Goal: Task Accomplishment & Management: Use online tool/utility

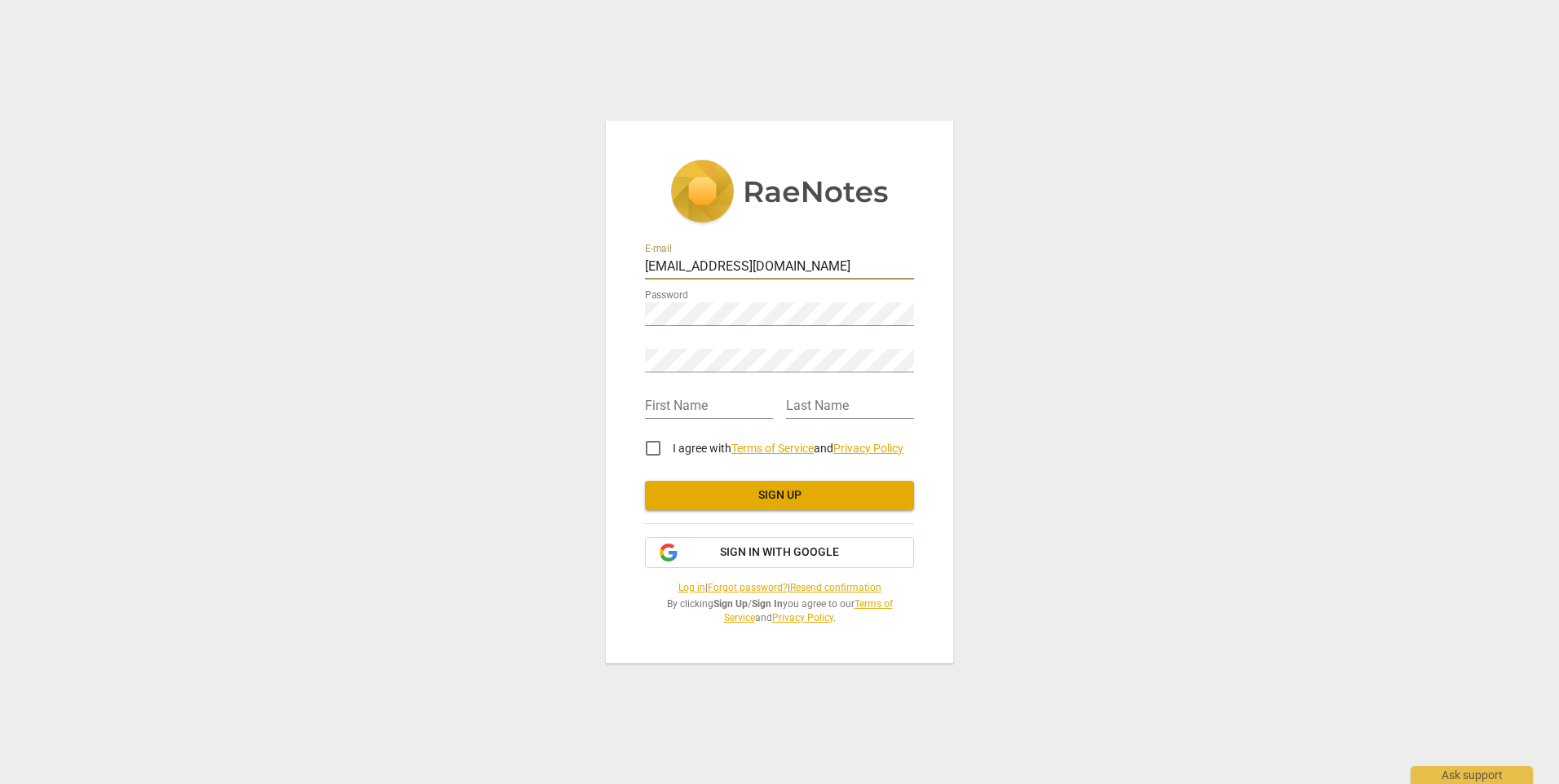
click at [803, 267] on input "[EMAIL_ADDRESS][DOMAIN_NAME]" at bounding box center [779, 268] width 269 height 24
drag, startPoint x: 803, startPoint y: 267, endPoint x: 500, endPoint y: 242, distance: 304.0
click at [500, 242] on div "E-mail [EMAIL_ADDRESS][DOMAIN_NAME] Password Retype Password First Name Last Na…" at bounding box center [779, 392] width 1559 height 784
type input "[EMAIL_ADDRESS][DOMAIN_NAME]"
click at [1092, 413] on div "E-mail Danalynnbernsteinllc@gmail.com Password Retype Password First Name Last …" at bounding box center [779, 392] width 1559 height 784
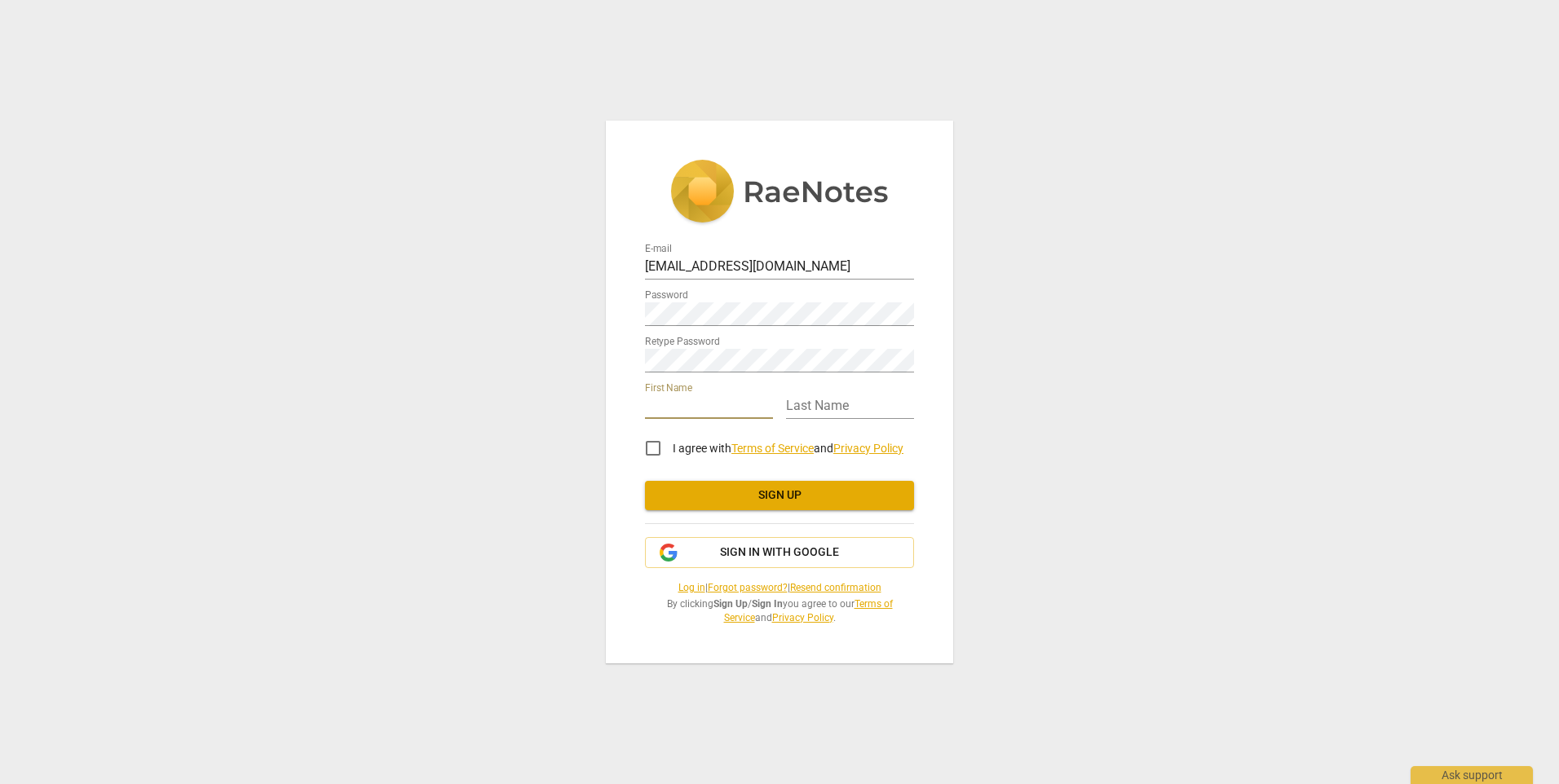
click at [706, 411] on input "text" at bounding box center [709, 407] width 128 height 24
type input "[PERSON_NAME]"
click at [654, 452] on input "I agree with Terms of Service and Privacy Policy" at bounding box center [652, 448] width 39 height 39
checkbox input "true"
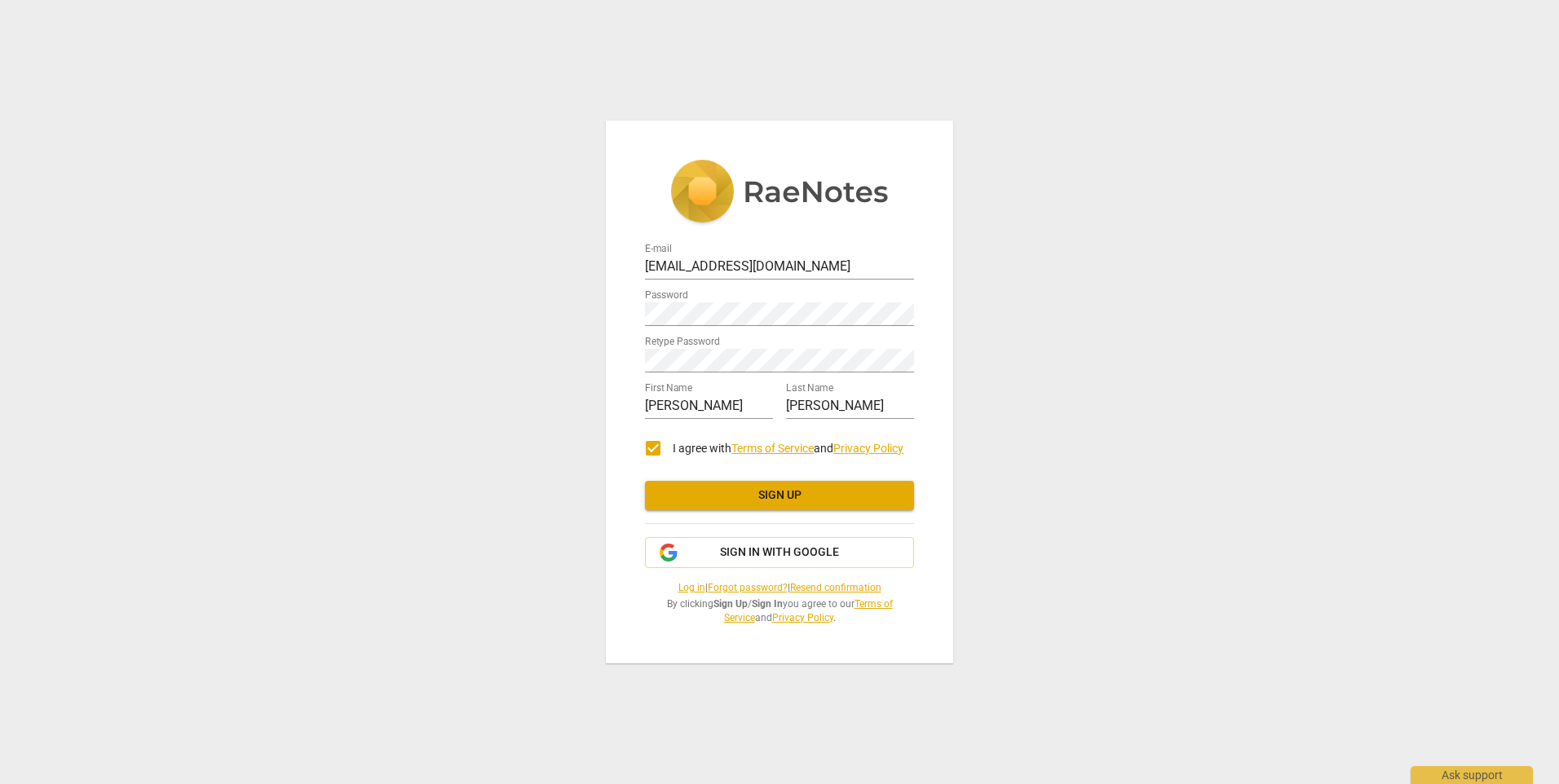
click at [709, 496] on span "Sign up" at bounding box center [779, 495] width 243 height 16
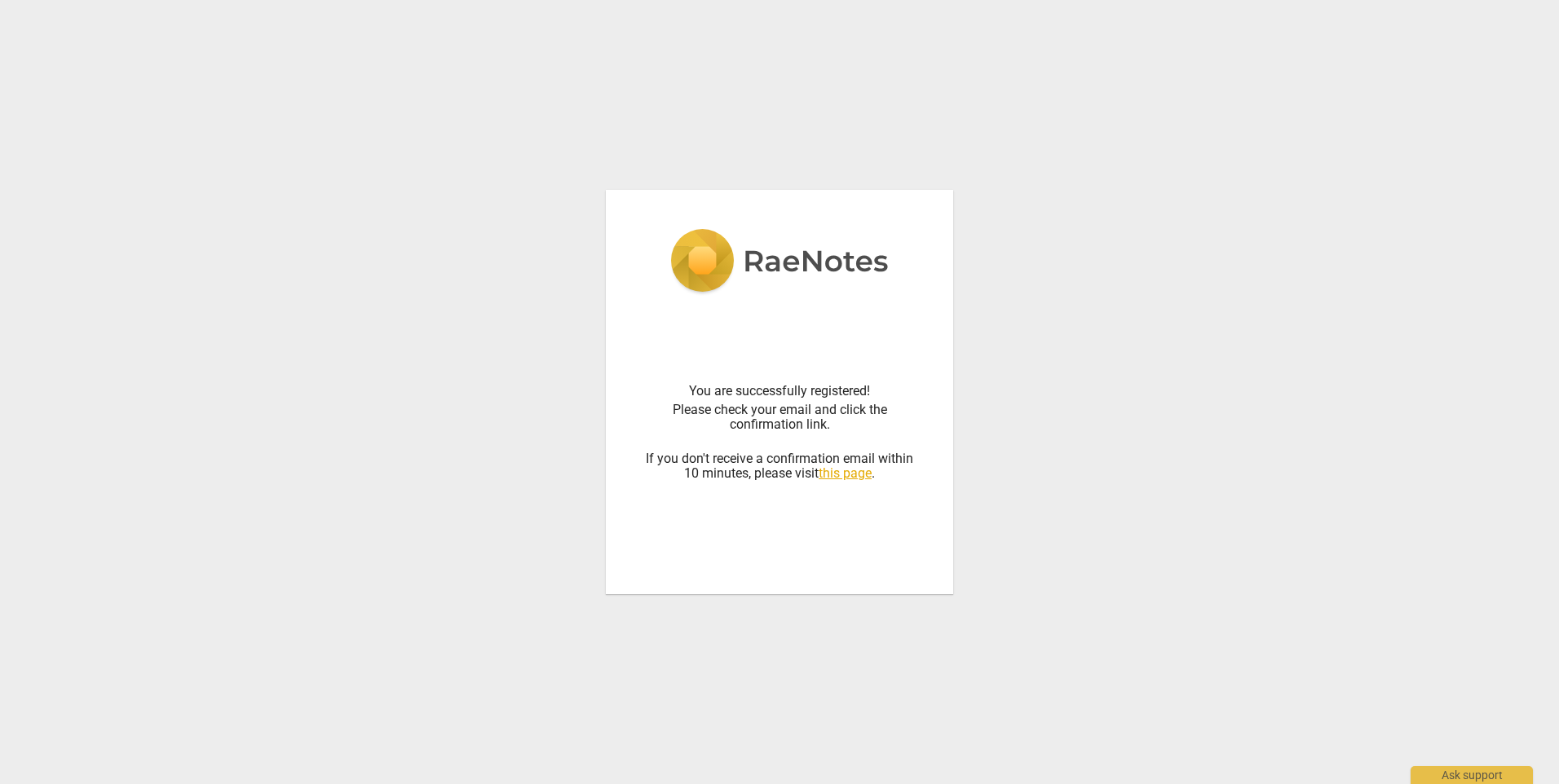
click at [844, 472] on link "this page" at bounding box center [845, 473] width 53 height 15
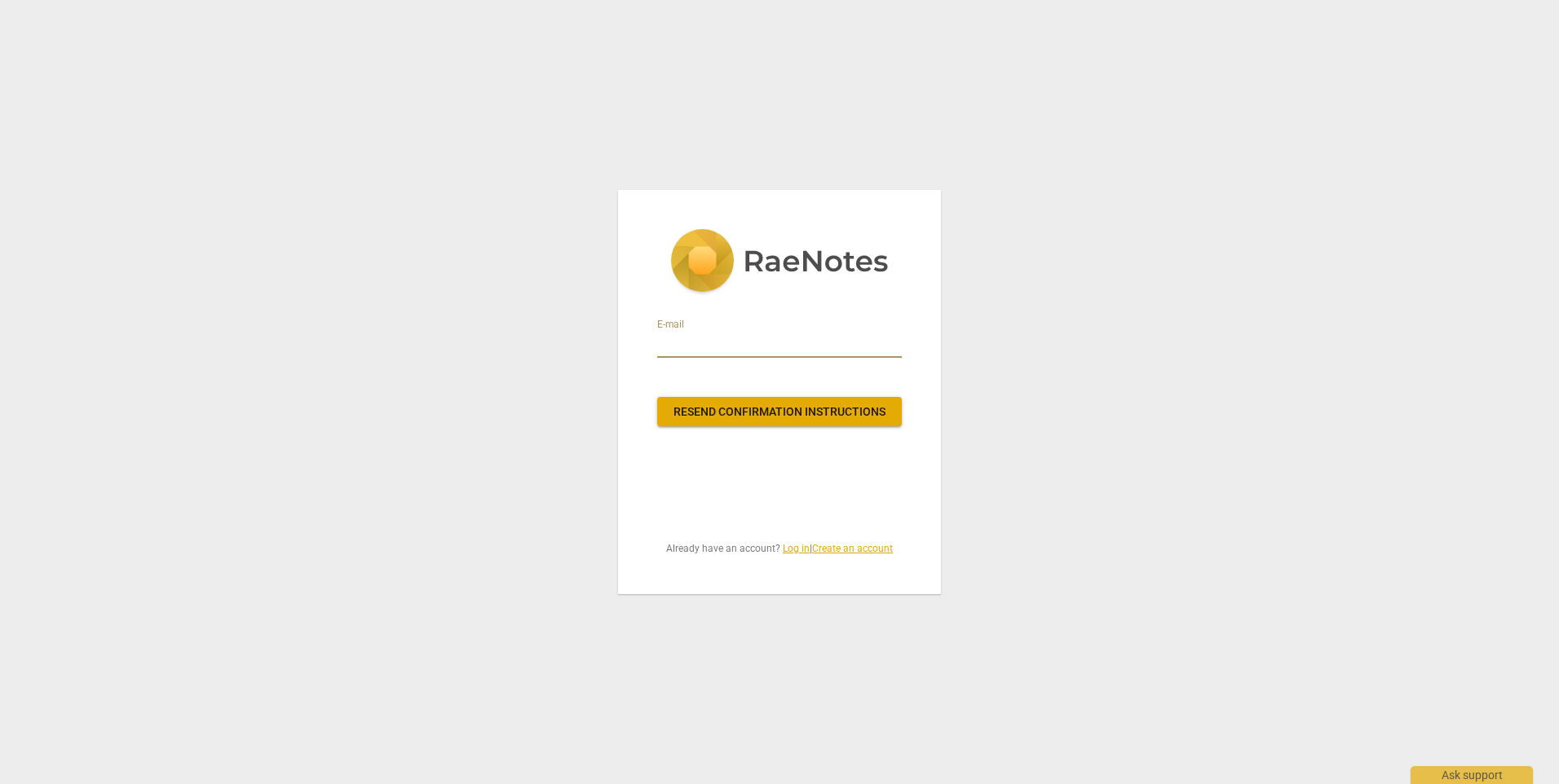
click at [745, 340] on input "email" at bounding box center [779, 344] width 244 height 26
type input "Danalynnbernsteinllc@gmail.com"
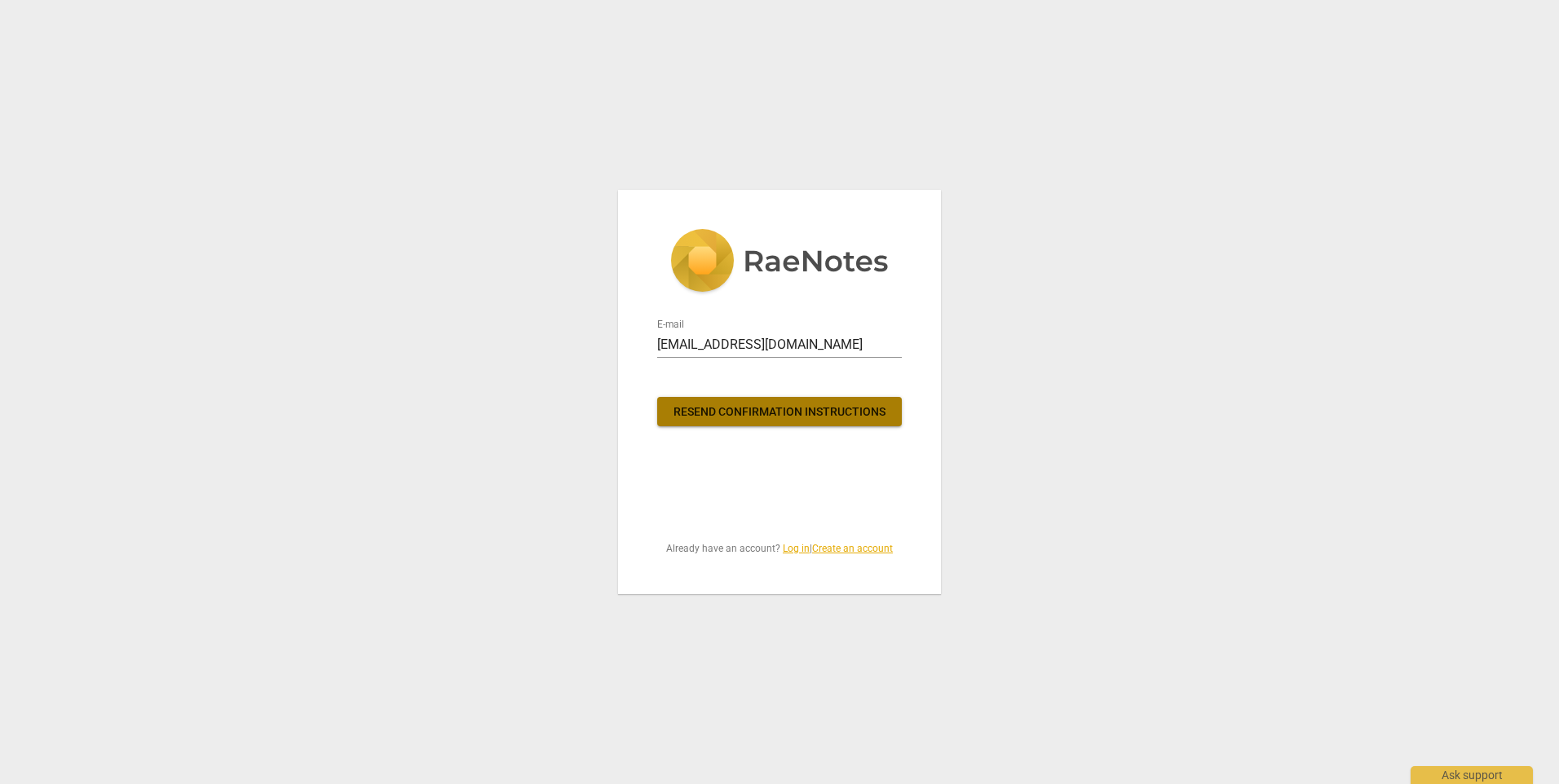
click at [733, 410] on span "Resend confirmation instructions" at bounding box center [779, 412] width 218 height 16
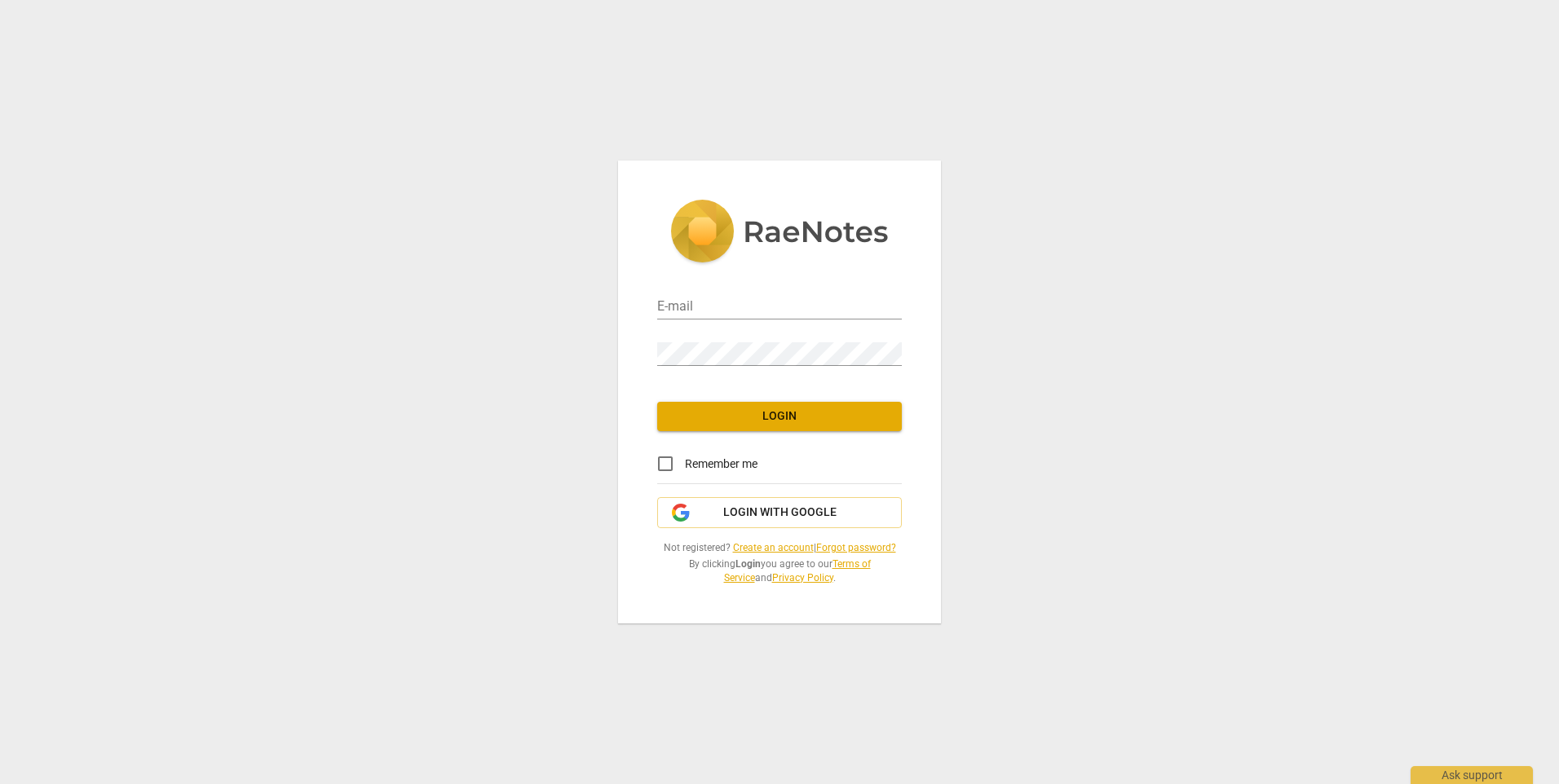
type input "[EMAIL_ADDRESS][DOMAIN_NAME]"
click at [800, 412] on span "Login" at bounding box center [779, 416] width 218 height 16
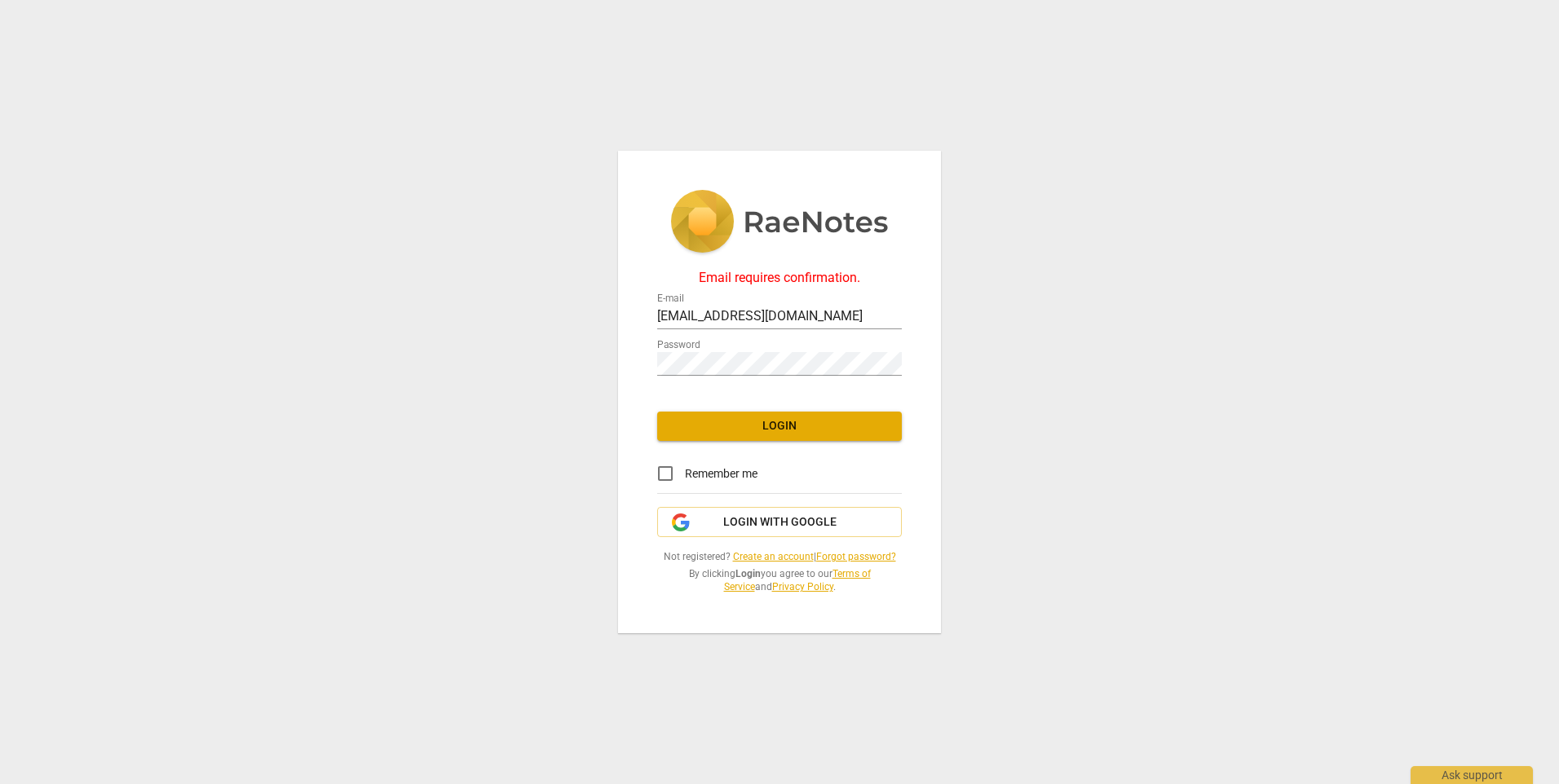
click at [664, 471] on input "Remember me" at bounding box center [665, 473] width 39 height 39
checkbox input "true"
click at [792, 537] on button "Login with Google" at bounding box center [779, 522] width 244 height 31
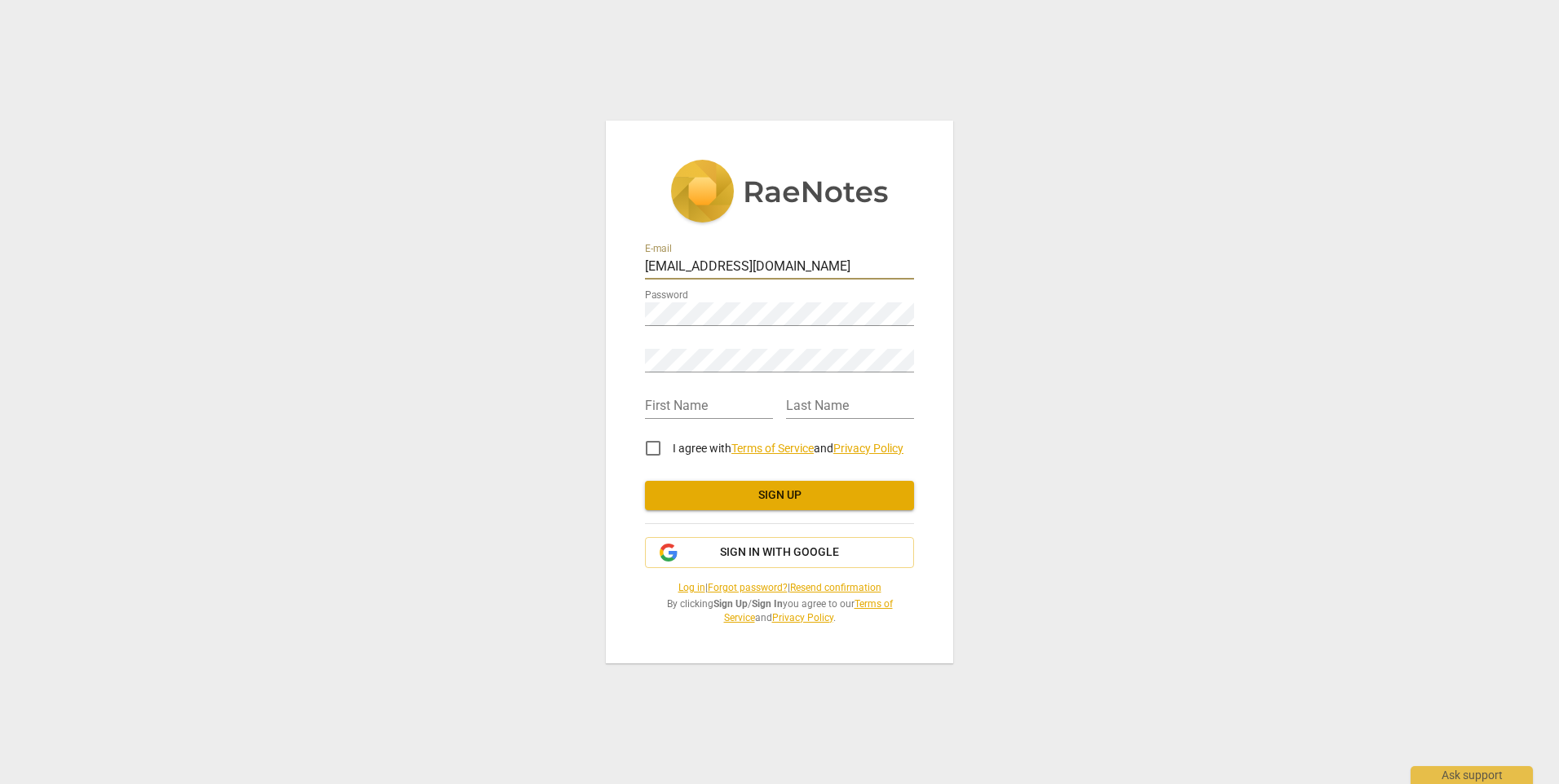
drag, startPoint x: 693, startPoint y: 272, endPoint x: 706, endPoint y: 267, distance: 13.9
click at [693, 272] on input "Danalynnbernsteinllc@gmail.com" at bounding box center [779, 268] width 269 height 24
type input "[EMAIL_ADDRESS][DOMAIN_NAME]"
click at [649, 408] on input "text" at bounding box center [709, 407] width 128 height 24
type input "Dana"
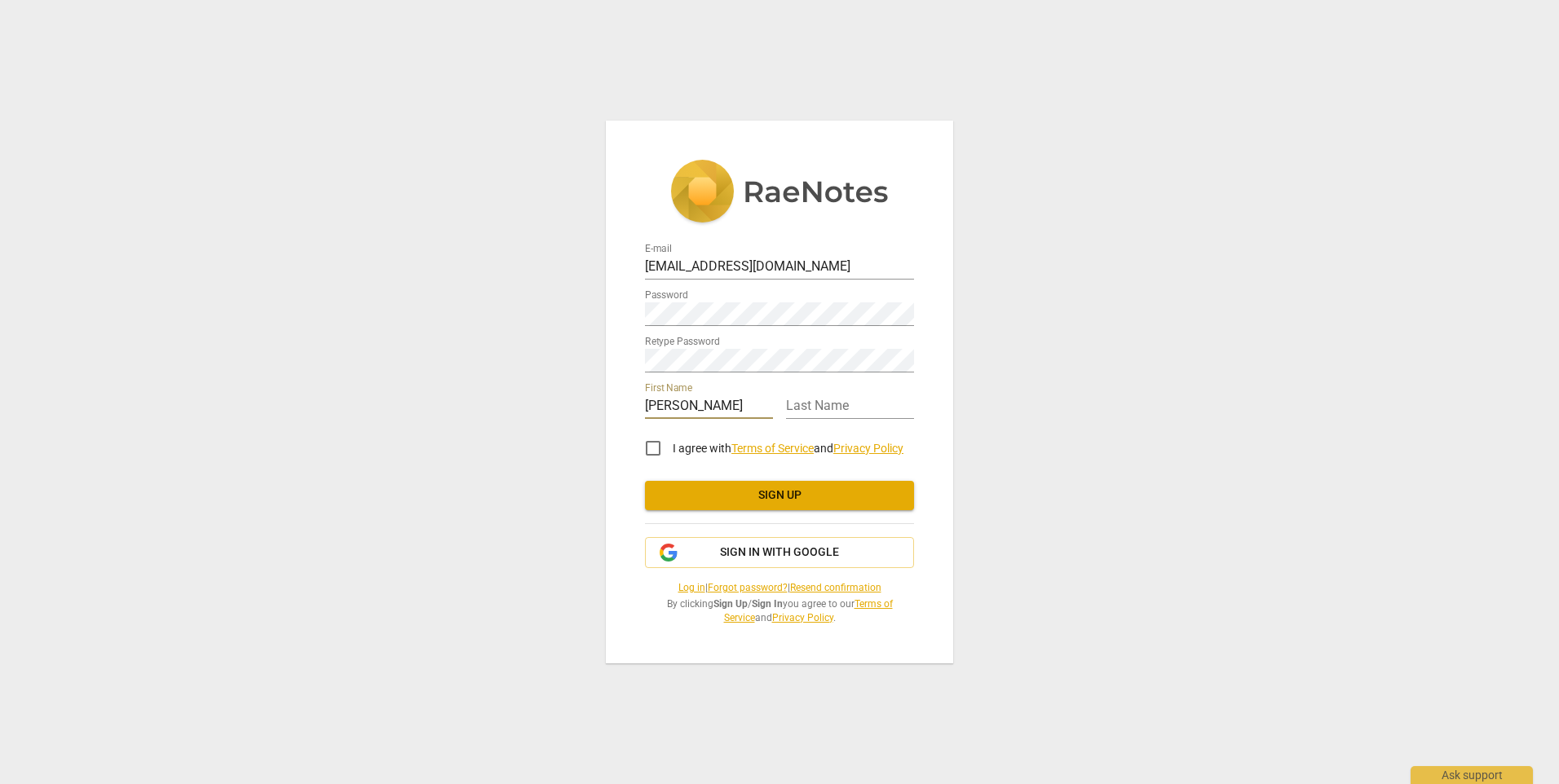
type input "Bernstein"
click at [656, 450] on input "I agree with Terms of Service and Privacy Policy" at bounding box center [652, 448] width 39 height 39
checkbox input "true"
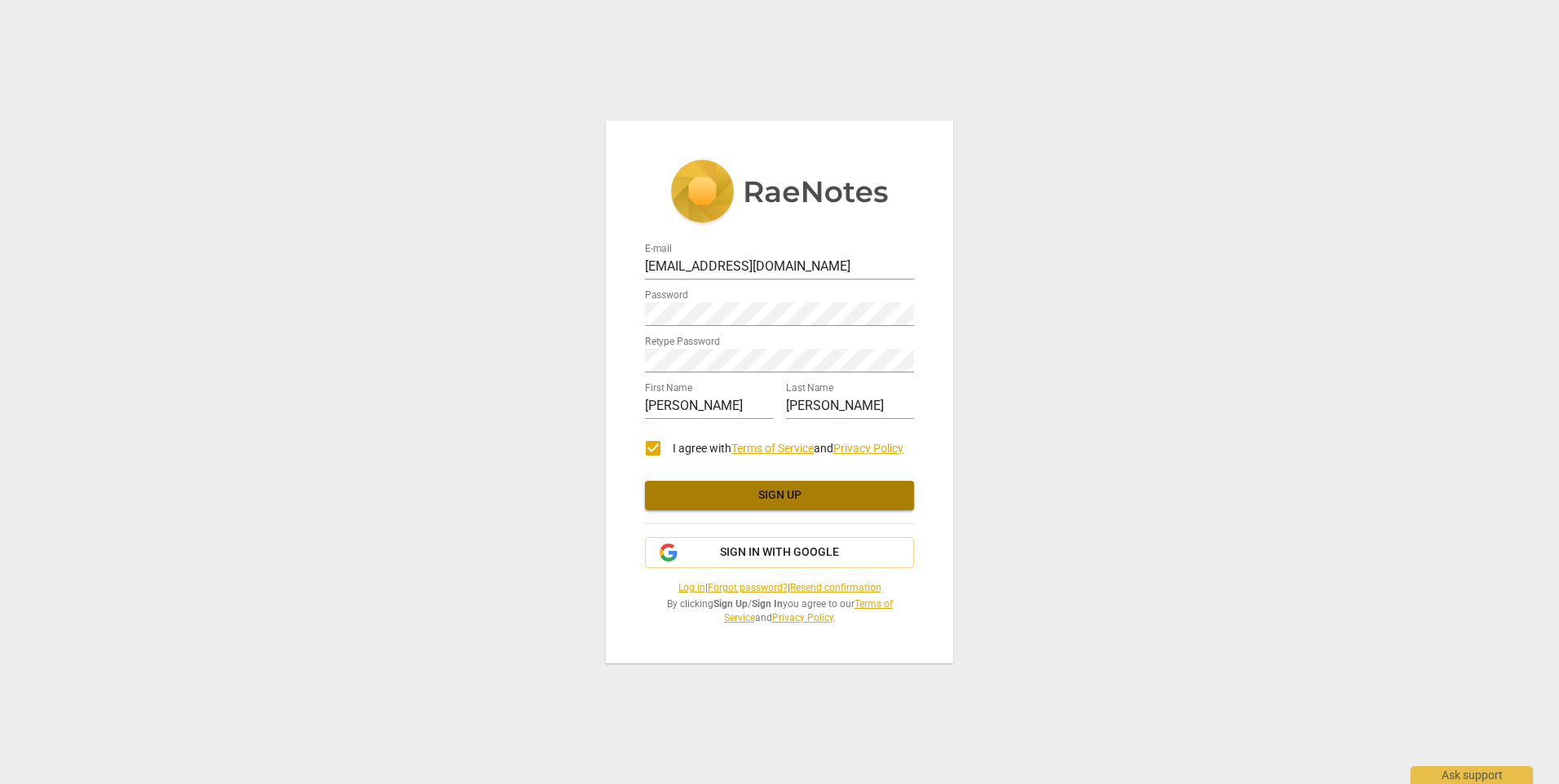
click at [694, 486] on button "Sign up" at bounding box center [779, 495] width 269 height 29
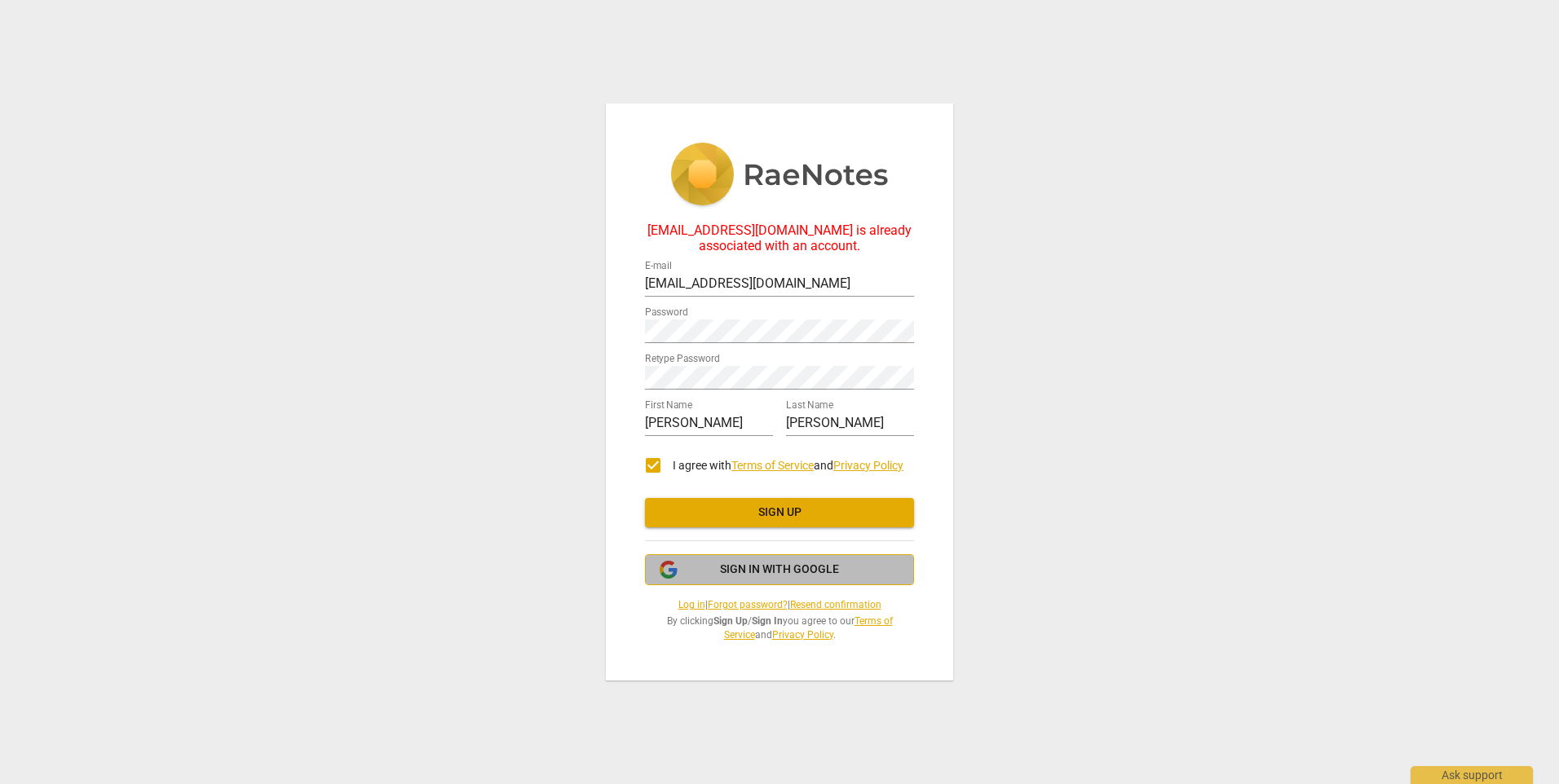
click at [808, 574] on span "Sign in with Google" at bounding box center [779, 569] width 119 height 16
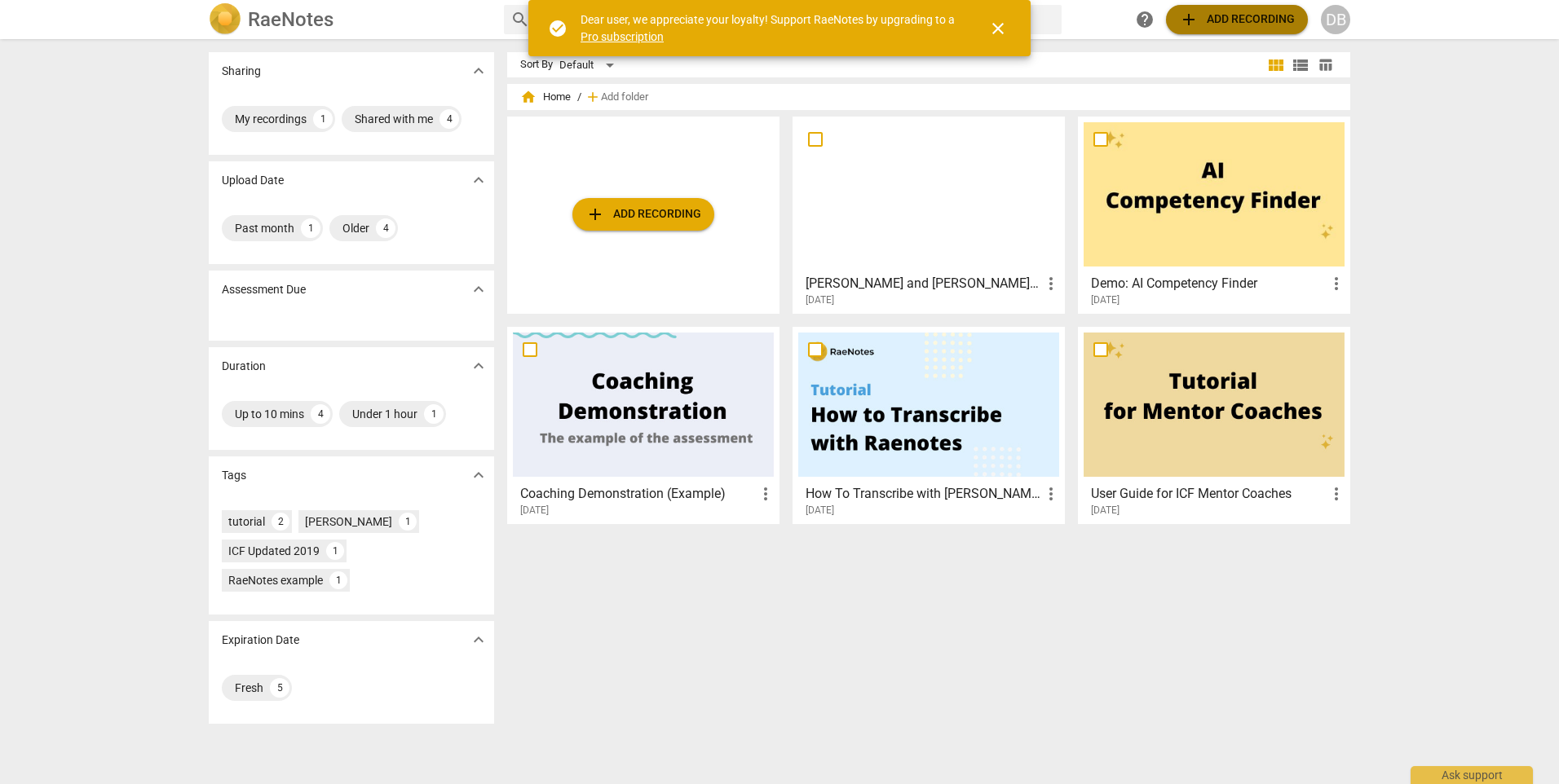
click at [1232, 17] on span "add Add recording" at bounding box center [1237, 19] width 116 height 19
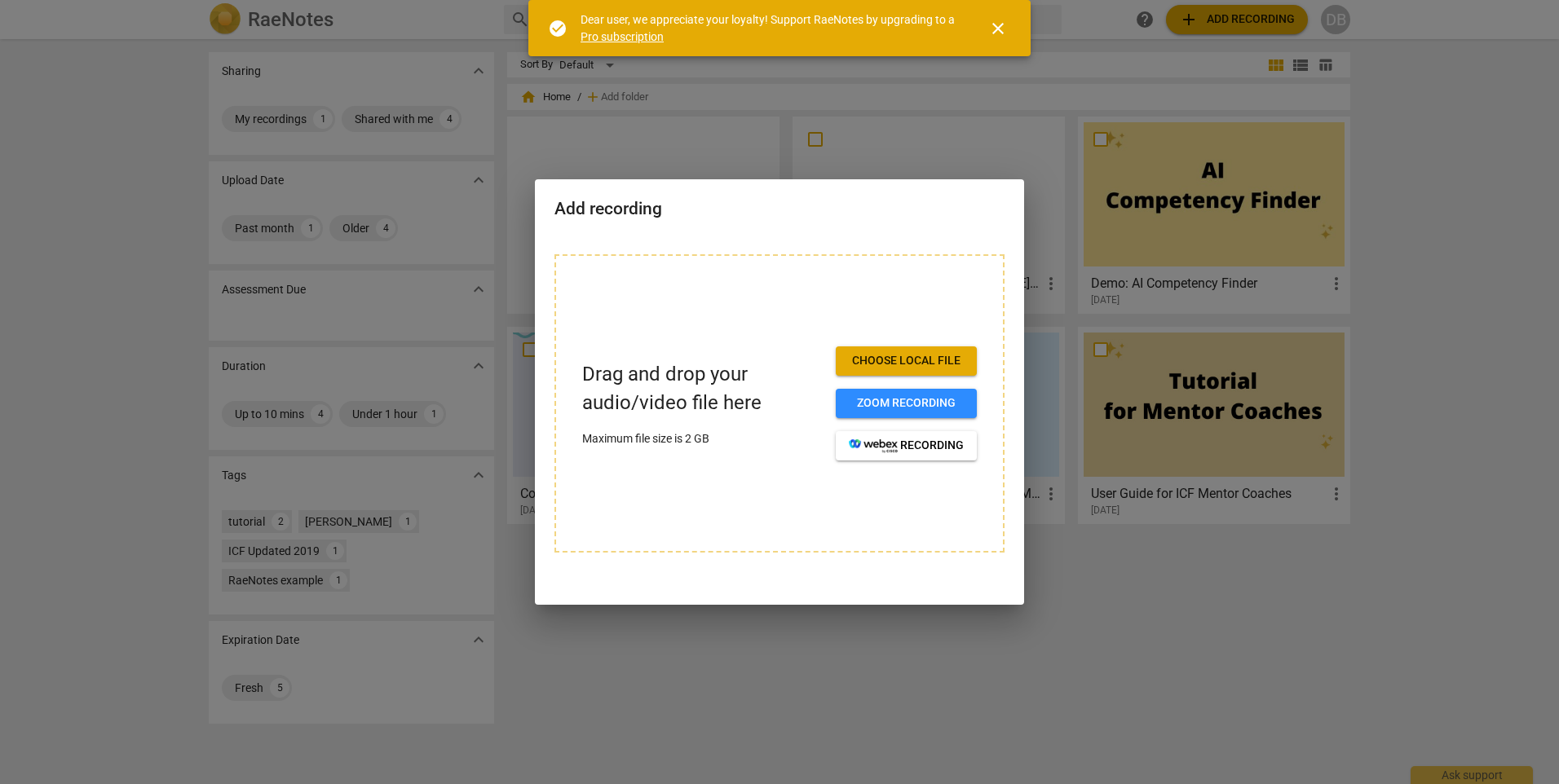
drag, startPoint x: 936, startPoint y: 357, endPoint x: 934, endPoint y: 303, distance: 54.0
click at [934, 303] on div "Drag and drop your audio/video file here Maximum file size is 2 GB Choose local…" at bounding box center [779, 403] width 450 height 298
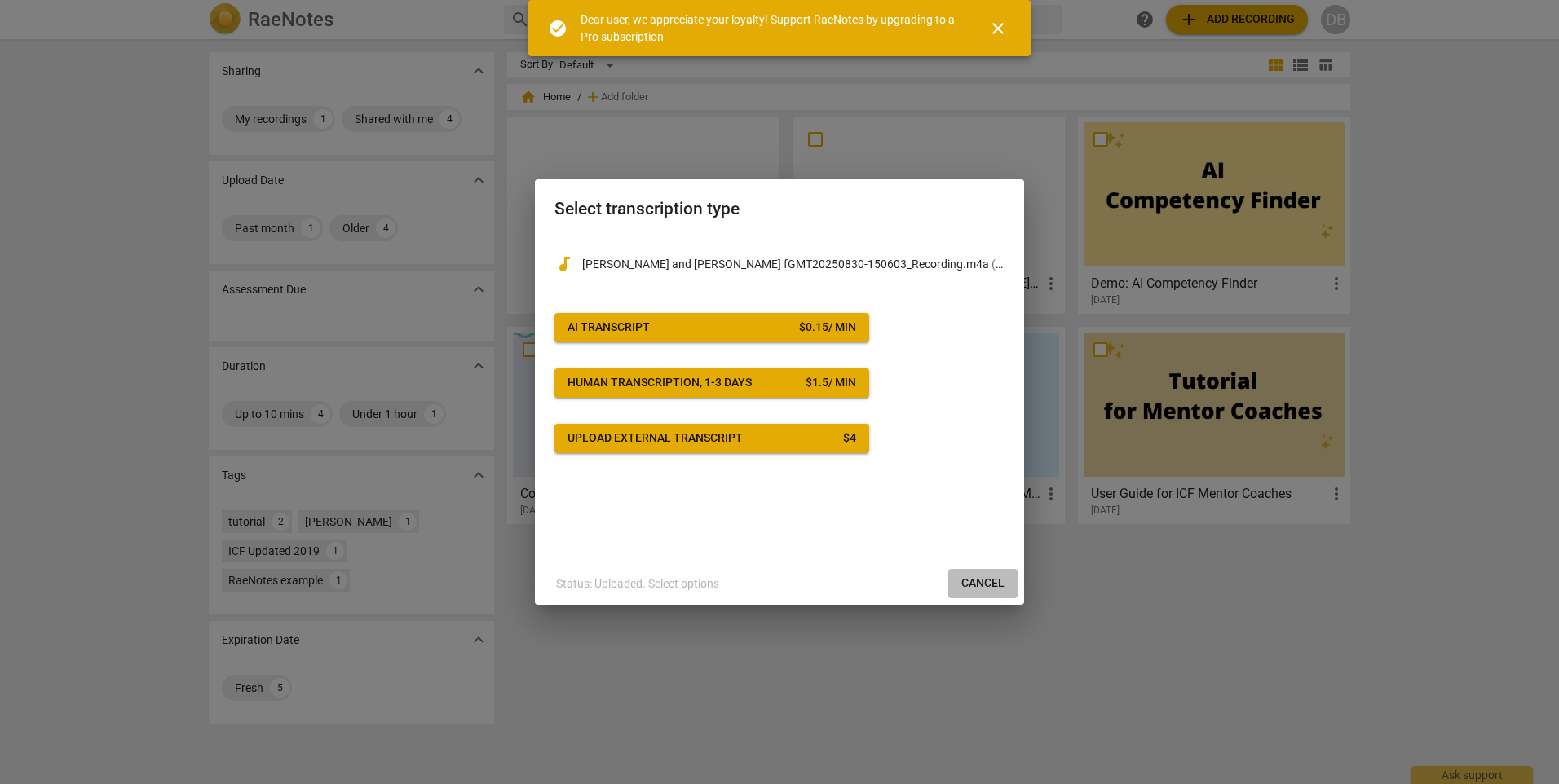
drag, startPoint x: 984, startPoint y: 588, endPoint x: 850, endPoint y: 74, distance: 531.2
click at [983, 588] on span "Cancel" at bounding box center [982, 583] width 43 height 16
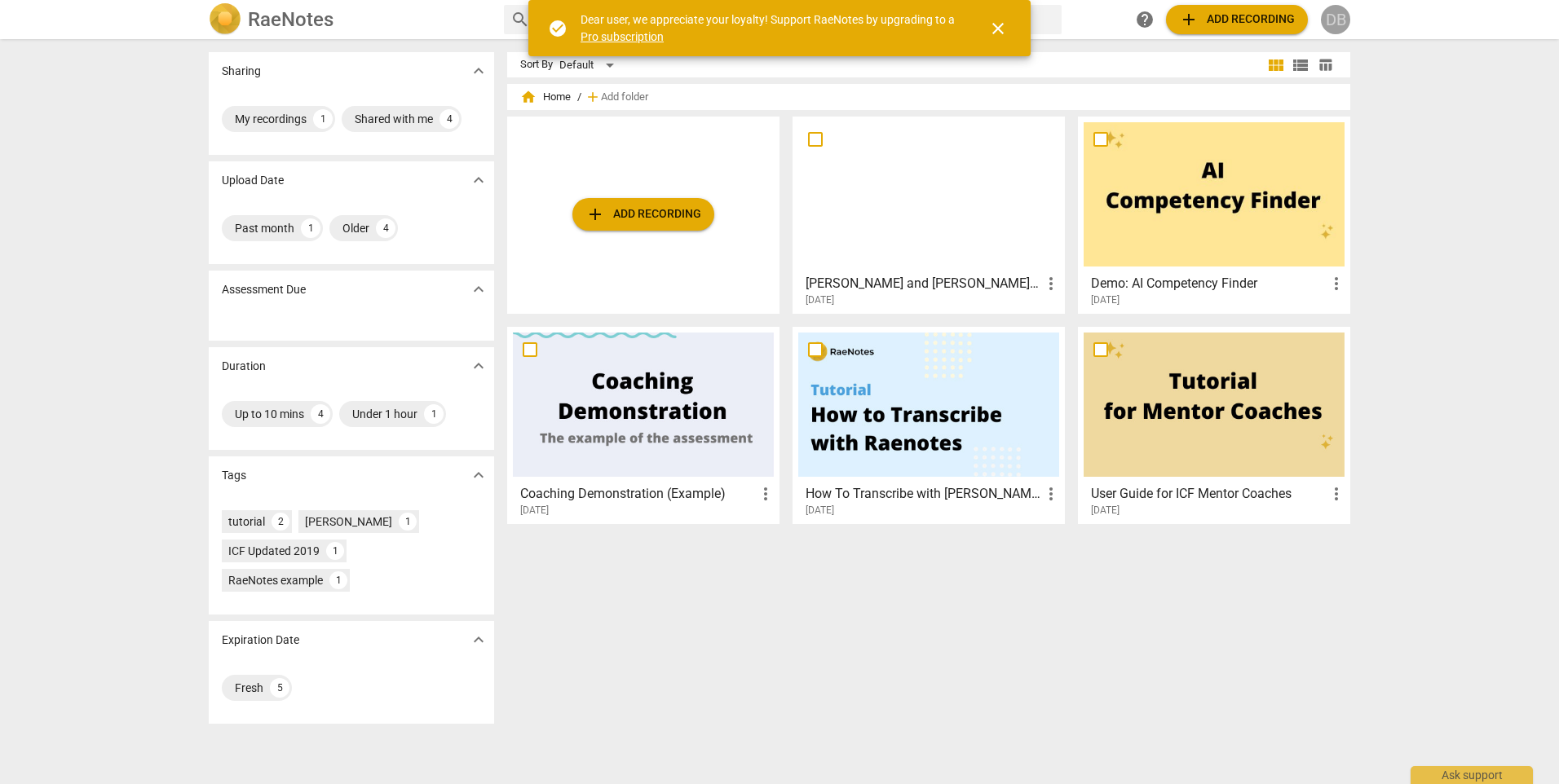
click at [1347, 24] on div "DB" at bounding box center [1335, 19] width 29 height 29
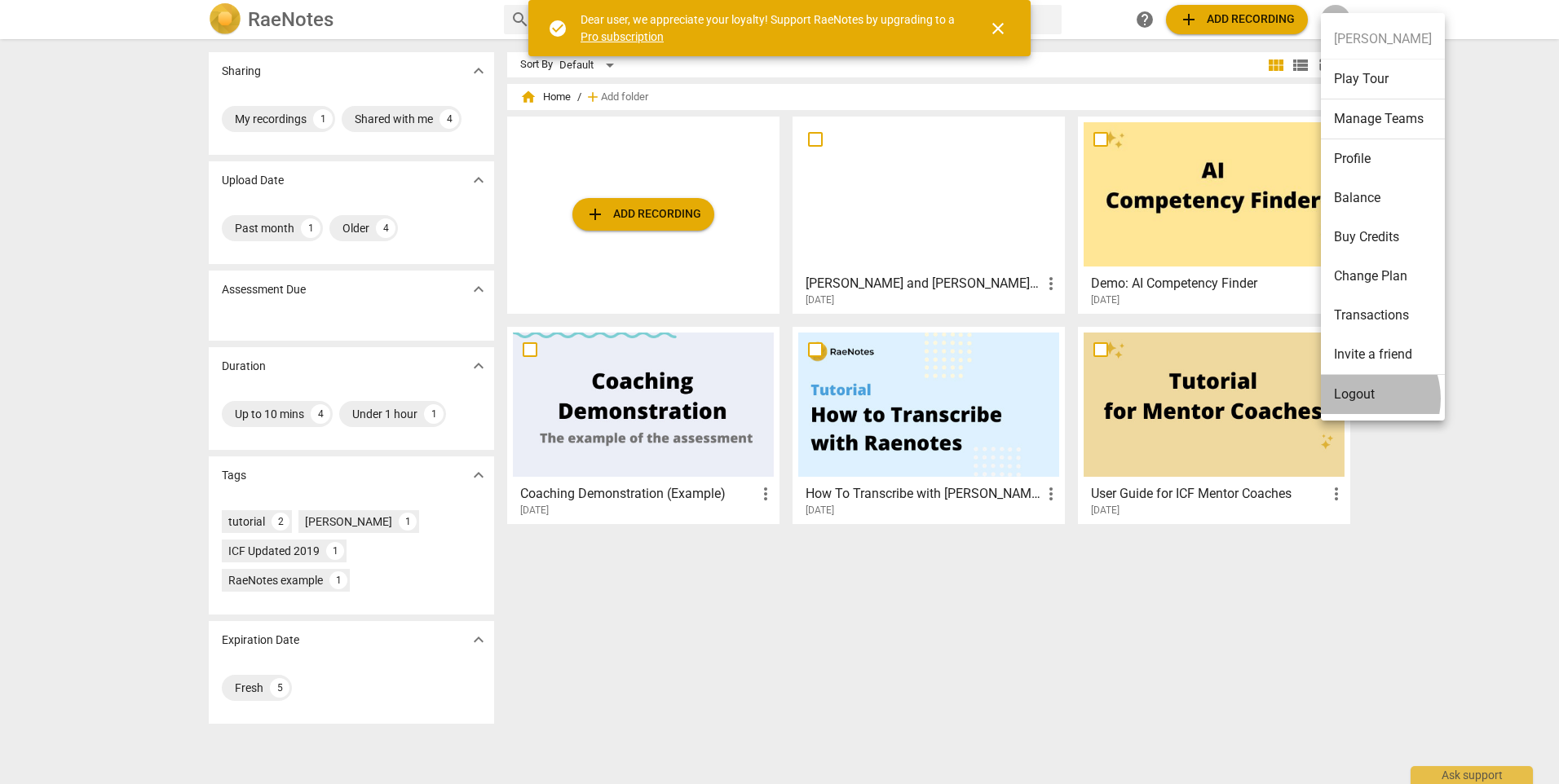
click at [1357, 399] on li "Logout" at bounding box center [1383, 395] width 124 height 39
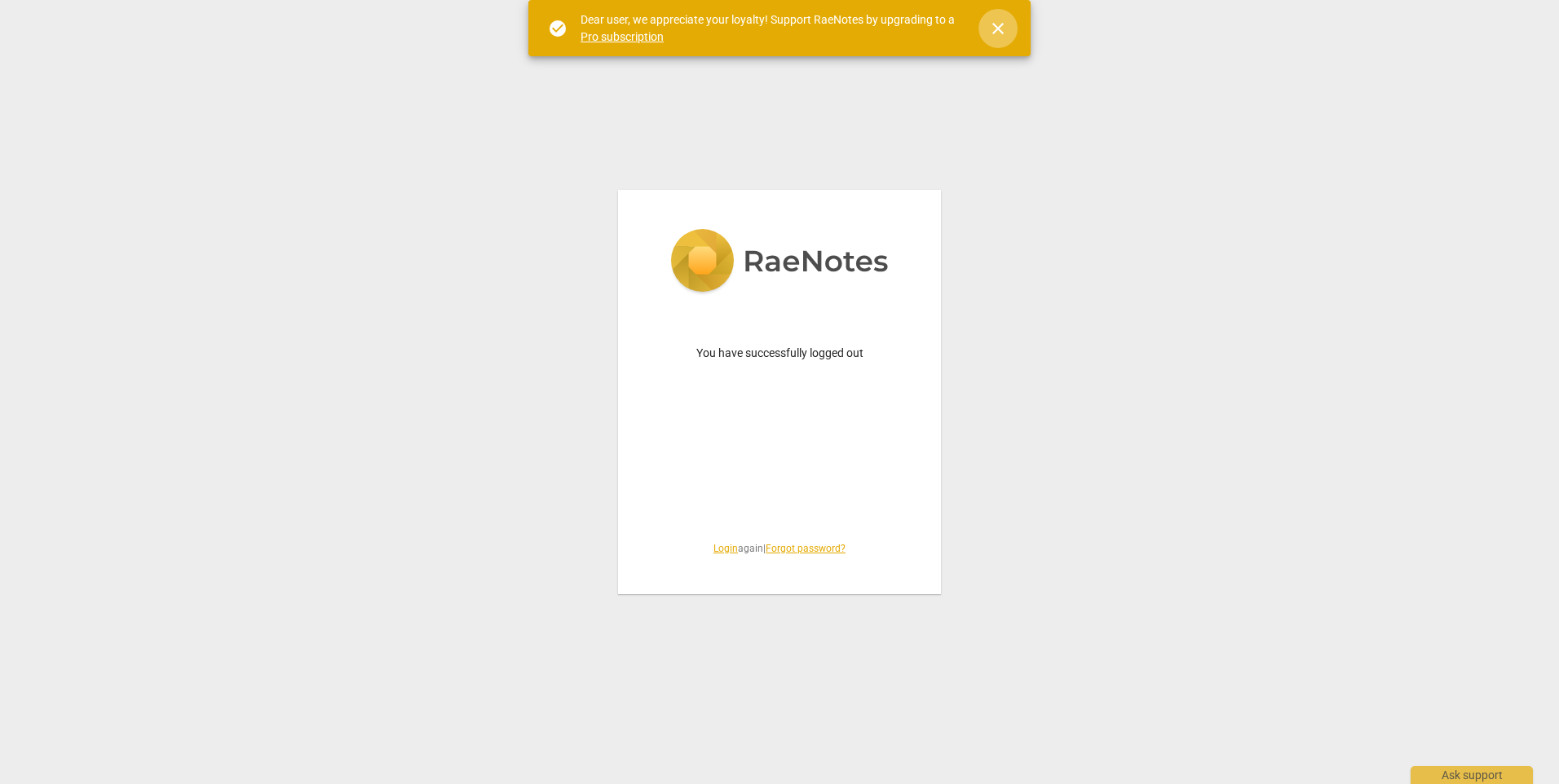
click at [1000, 29] on span "close" at bounding box center [997, 28] width 19 height 19
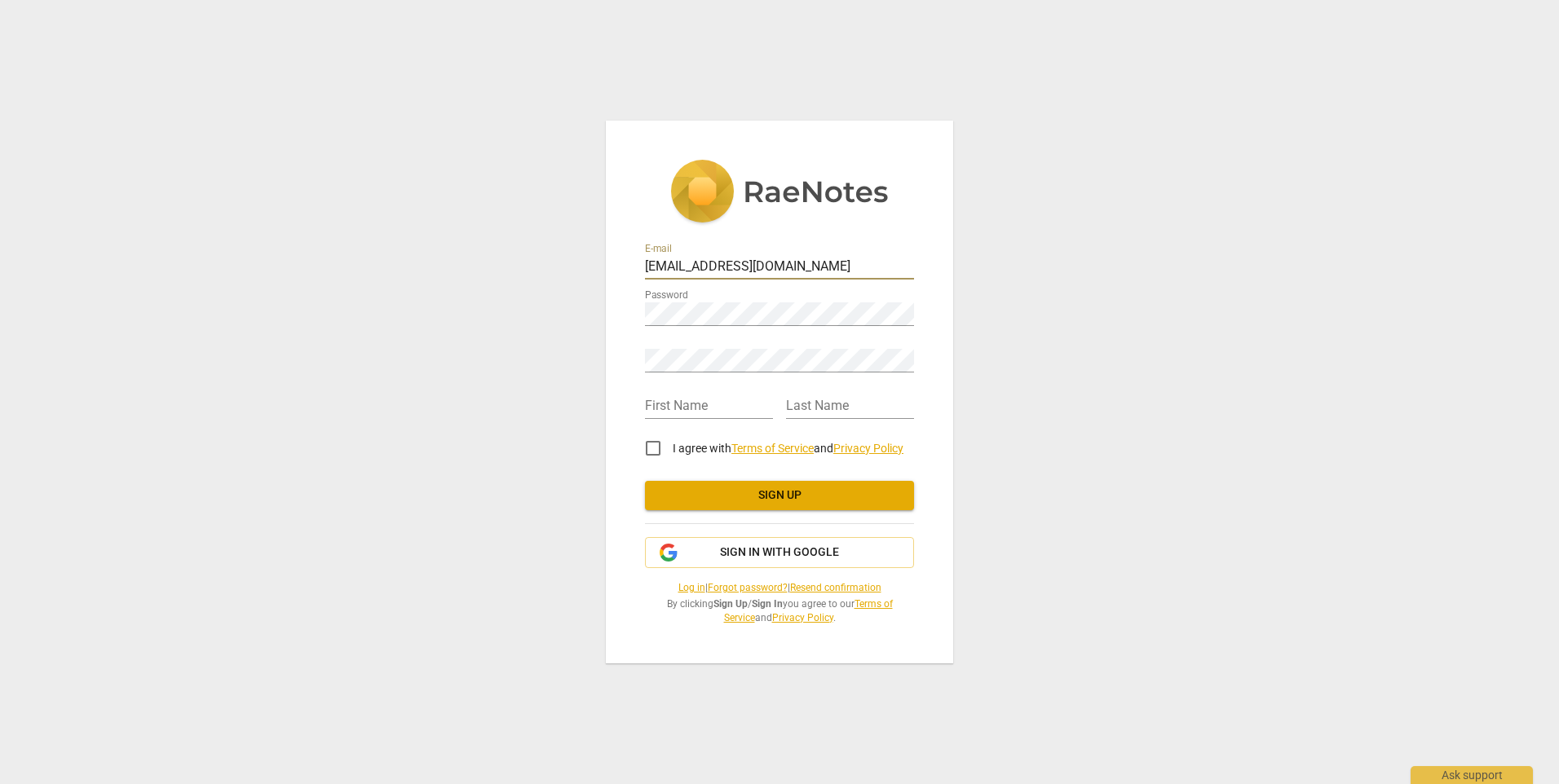
drag, startPoint x: 801, startPoint y: 269, endPoint x: 568, endPoint y: 232, distance: 235.9
click at [576, 233] on div "E-mail [EMAIL_ADDRESS][DOMAIN_NAME] Password Retype Password First Name Last Na…" at bounding box center [779, 392] width 1559 height 784
type input "mywhothoughts@gmail.com"
type input "My WHO"
type input "Thoughts"
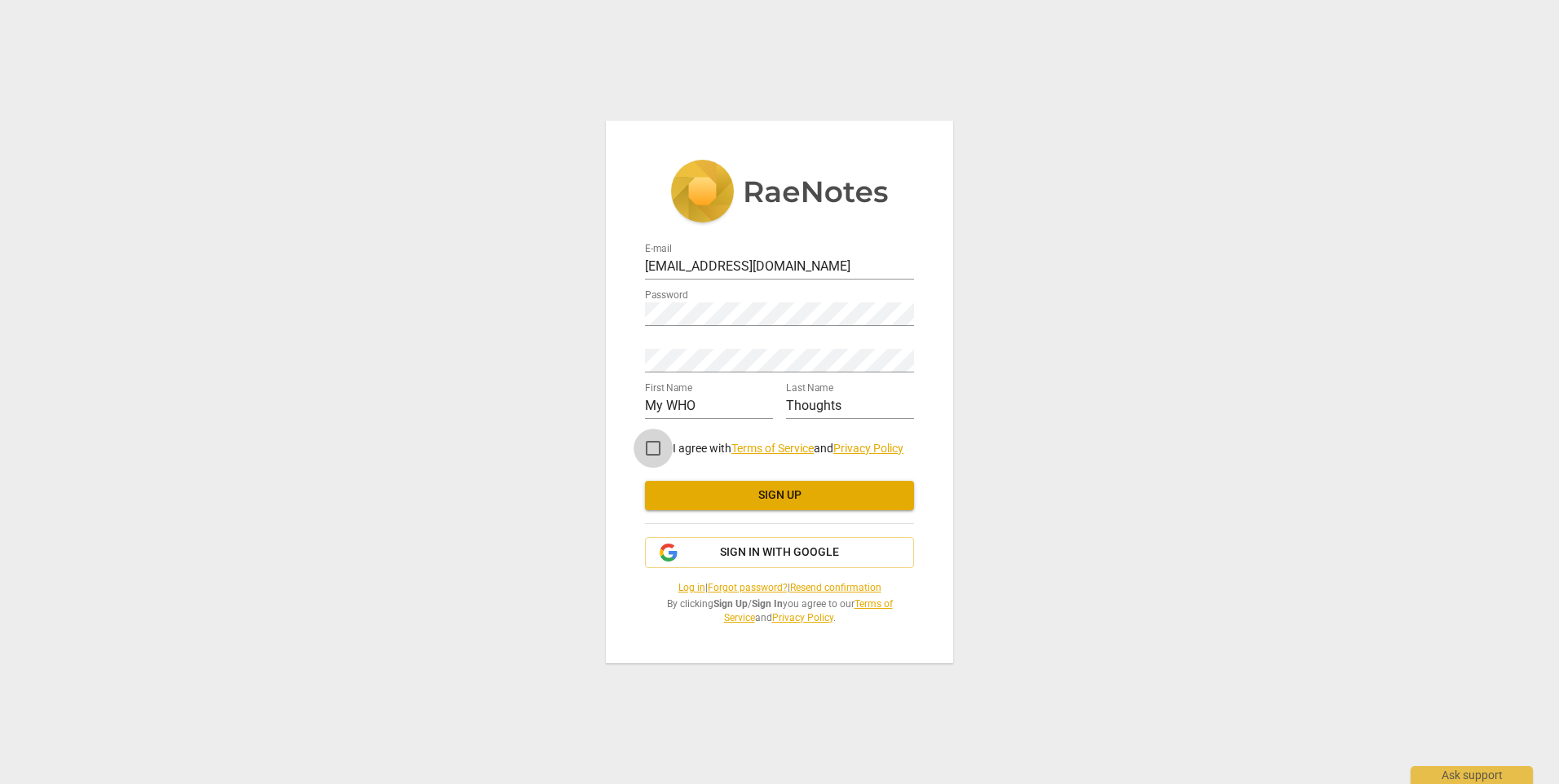
click at [646, 449] on input "I agree with Terms of Service and Privacy Policy" at bounding box center [652, 448] width 39 height 39
checkbox input "true"
click at [654, 400] on input "My WHO" at bounding box center [709, 407] width 128 height 24
drag, startPoint x: 717, startPoint y: 407, endPoint x: 594, endPoint y: 390, distance: 124.2
click at [594, 390] on div "E-mail mywhothoughts@gmail.com Password Retype Password First Name My WHO Last …" at bounding box center [779, 392] width 1559 height 784
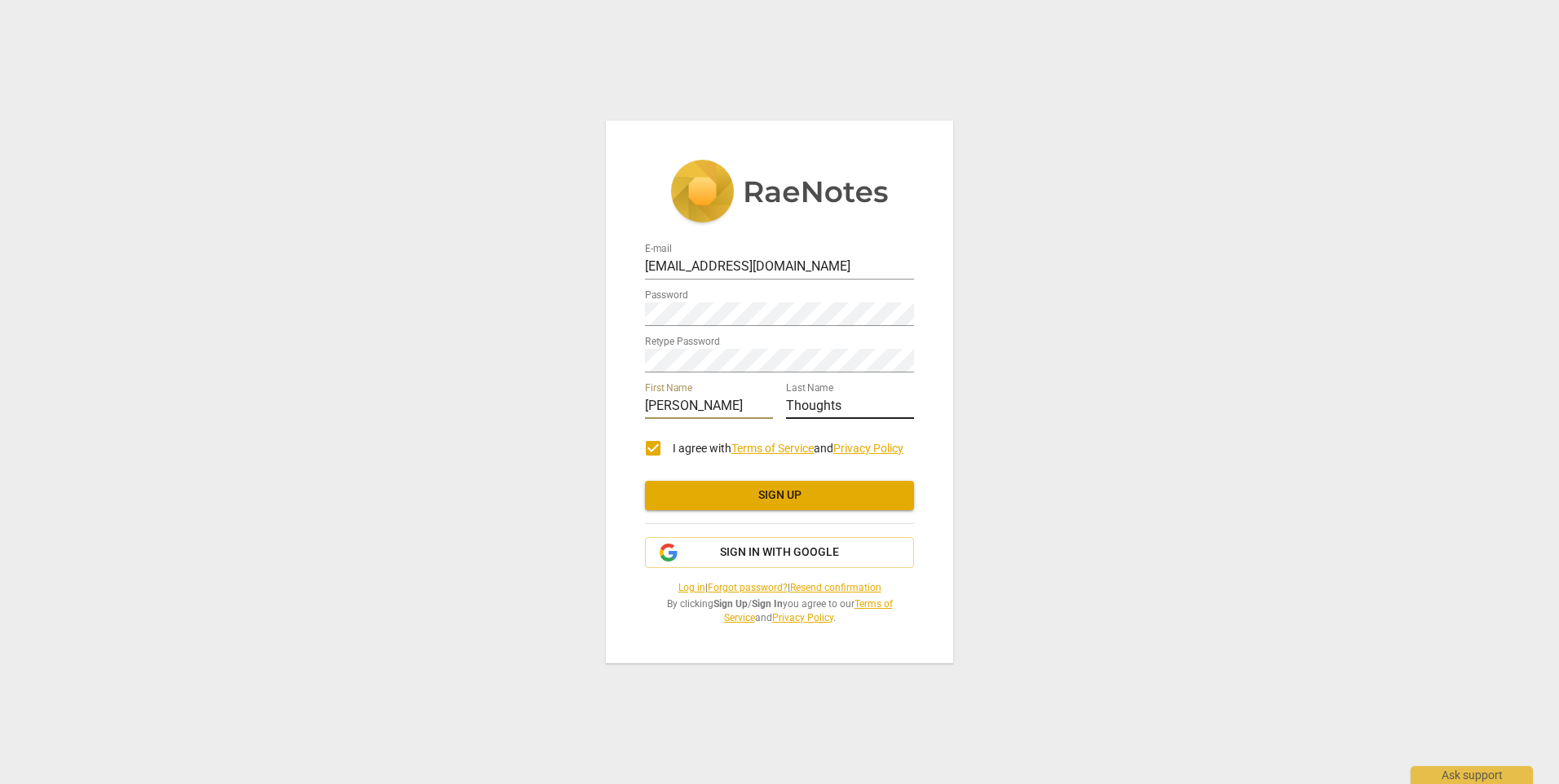
type input "Dana Lynn"
drag, startPoint x: 873, startPoint y: 405, endPoint x: 717, endPoint y: 395, distance: 156.3
click at [717, 395] on div "First Name Dana Lynn Last Name Thoughts" at bounding box center [779, 399] width 269 height 46
type input "Bernstein"
click at [690, 492] on span "Sign up" at bounding box center [779, 495] width 243 height 16
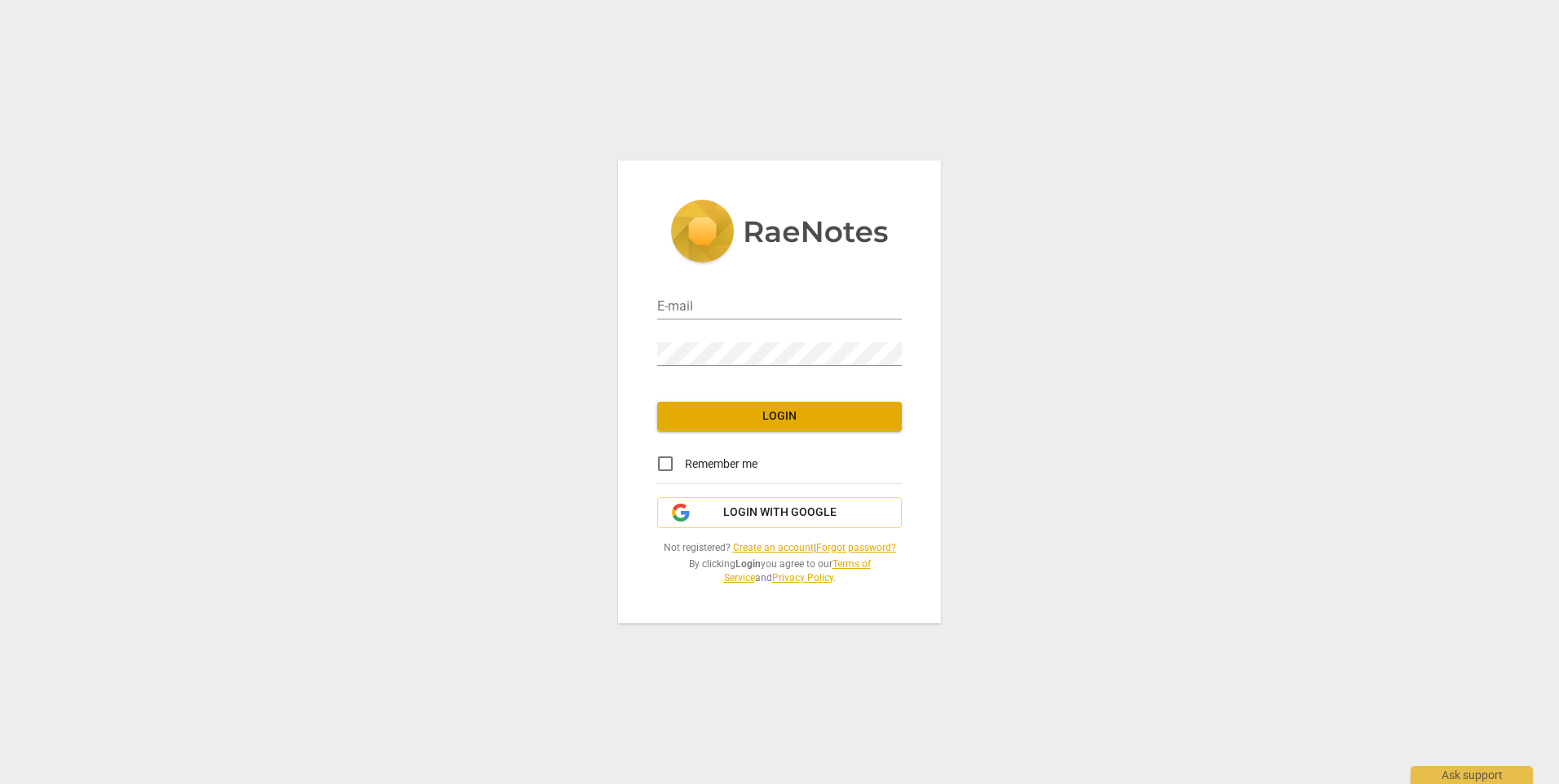
type input "[EMAIL_ADDRESS][DOMAIN_NAME]"
click at [749, 421] on span "Login" at bounding box center [779, 416] width 218 height 16
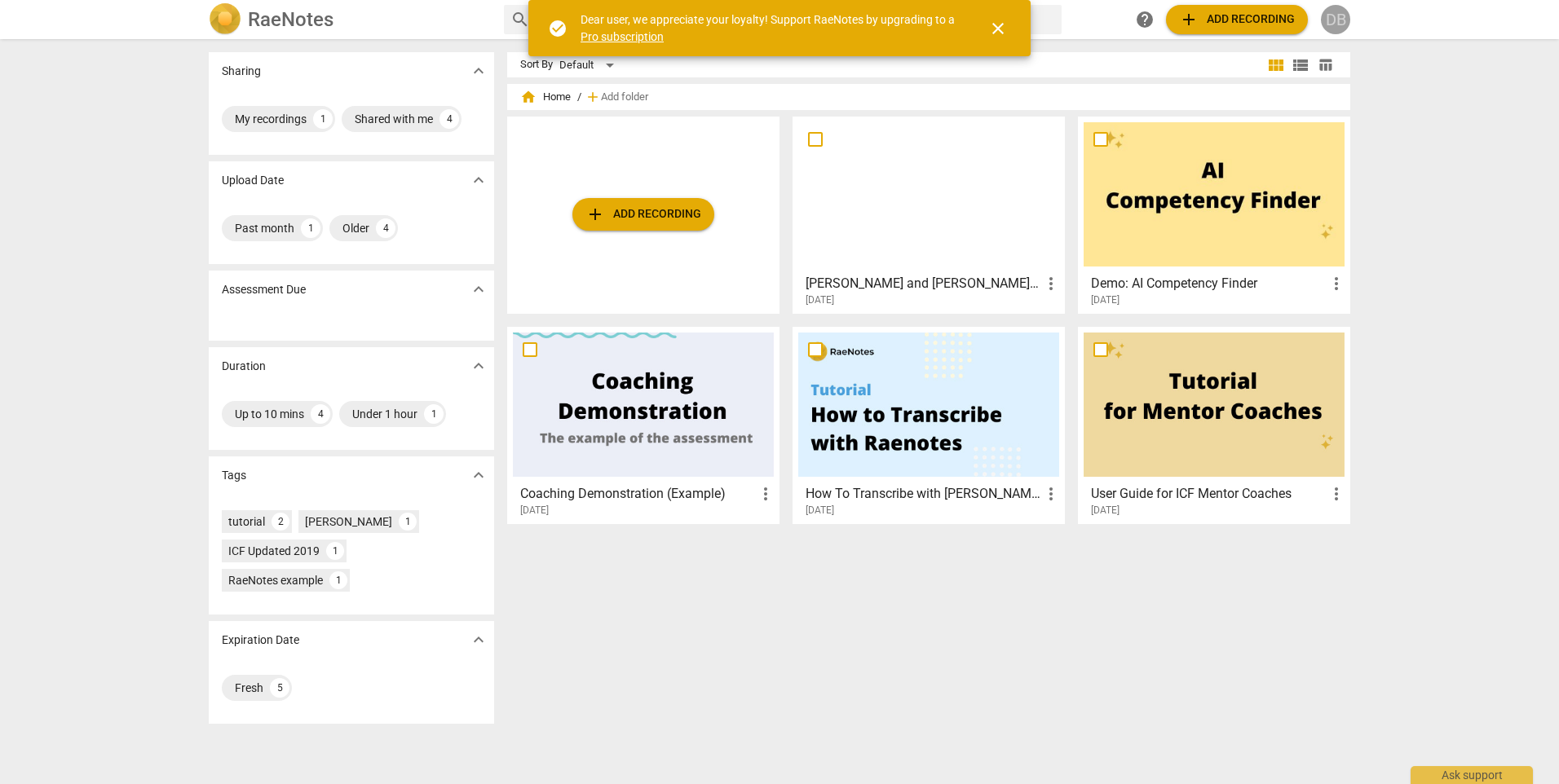
click at [1336, 24] on div "DB" at bounding box center [1335, 19] width 29 height 29
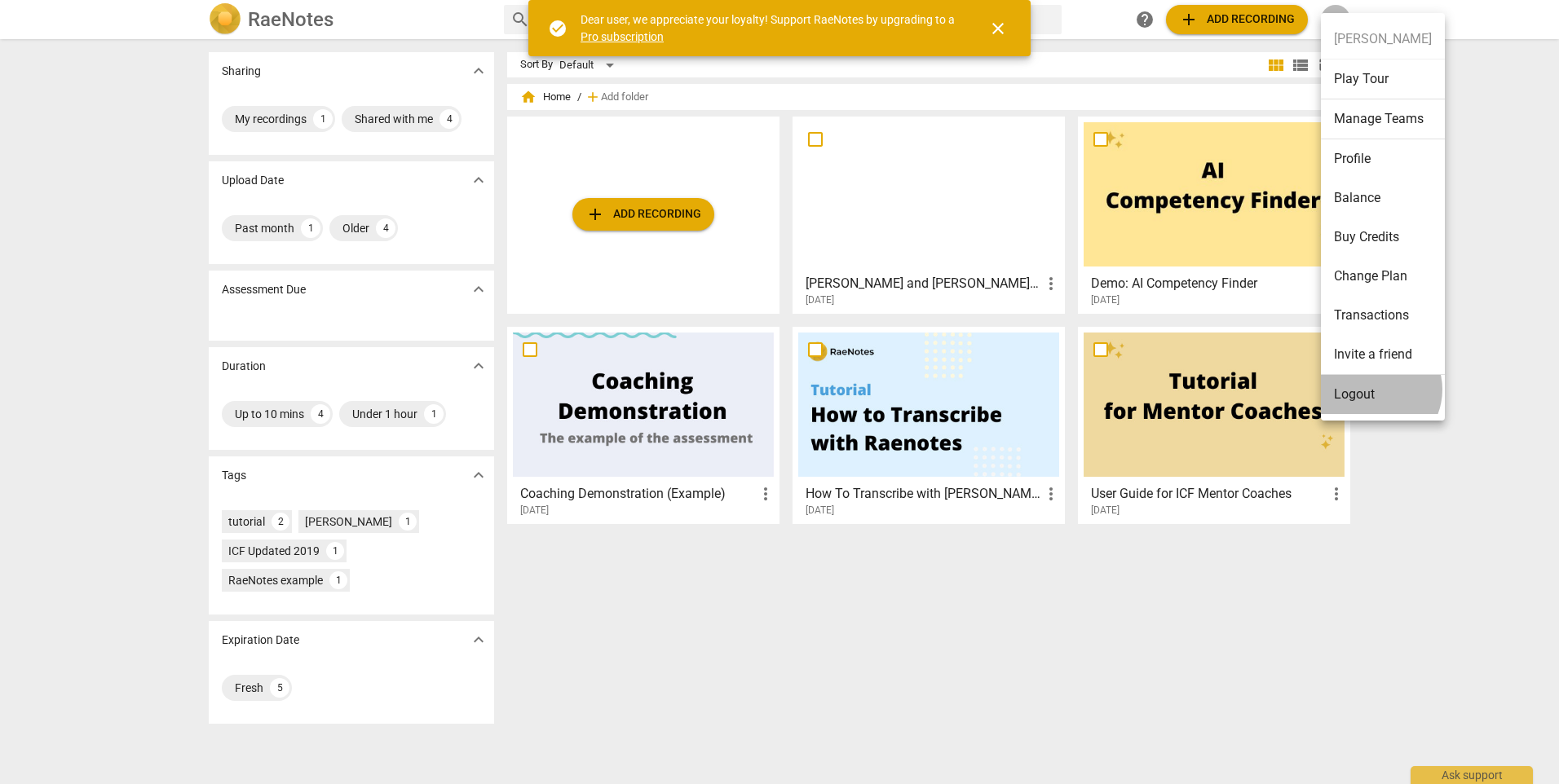
click at [1373, 389] on li "Logout" at bounding box center [1383, 395] width 124 height 39
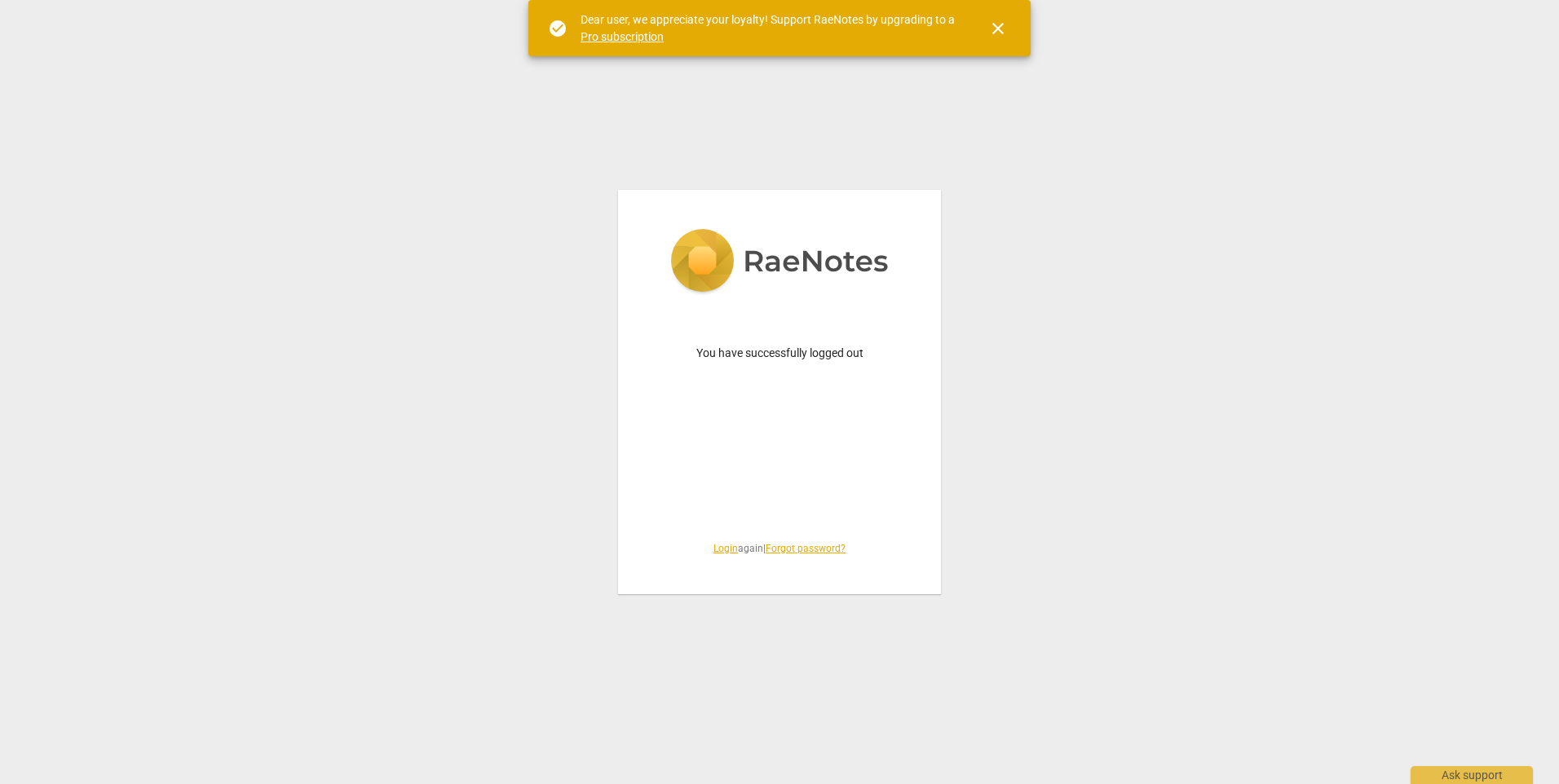
click at [720, 551] on link "Login" at bounding box center [725, 549] width 24 height 12
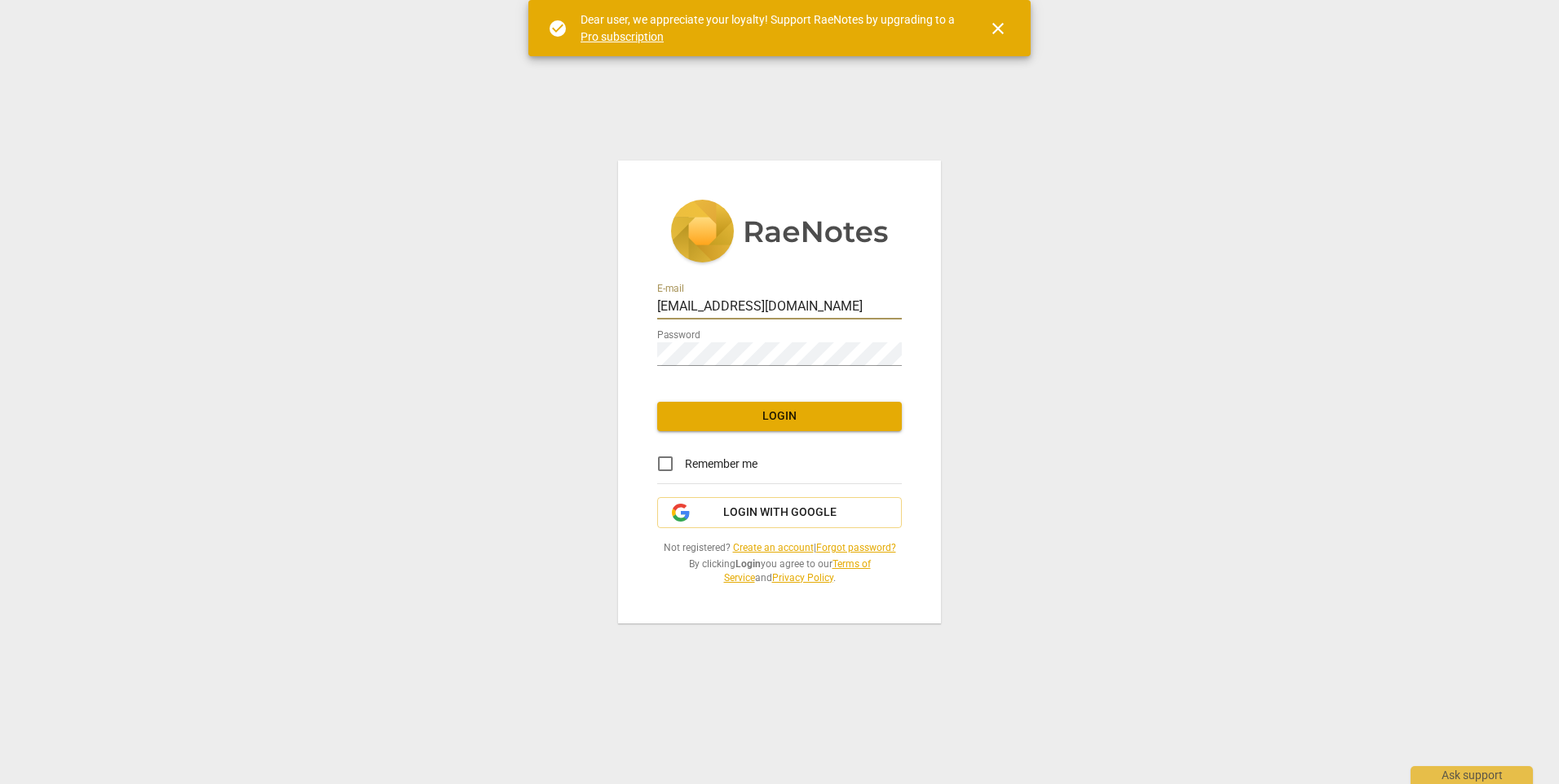
drag, startPoint x: 862, startPoint y: 302, endPoint x: 612, endPoint y: 284, distance: 250.6
click at [612, 284] on div "E-mail [EMAIL_ADDRESS][DOMAIN_NAME] Password Login Remember me Login with Googl…" at bounding box center [779, 392] width 1559 height 784
type input "[EMAIL_ADDRESS][DOMAIN_NAME]"
click at [724, 419] on span "Login" at bounding box center [779, 416] width 218 height 16
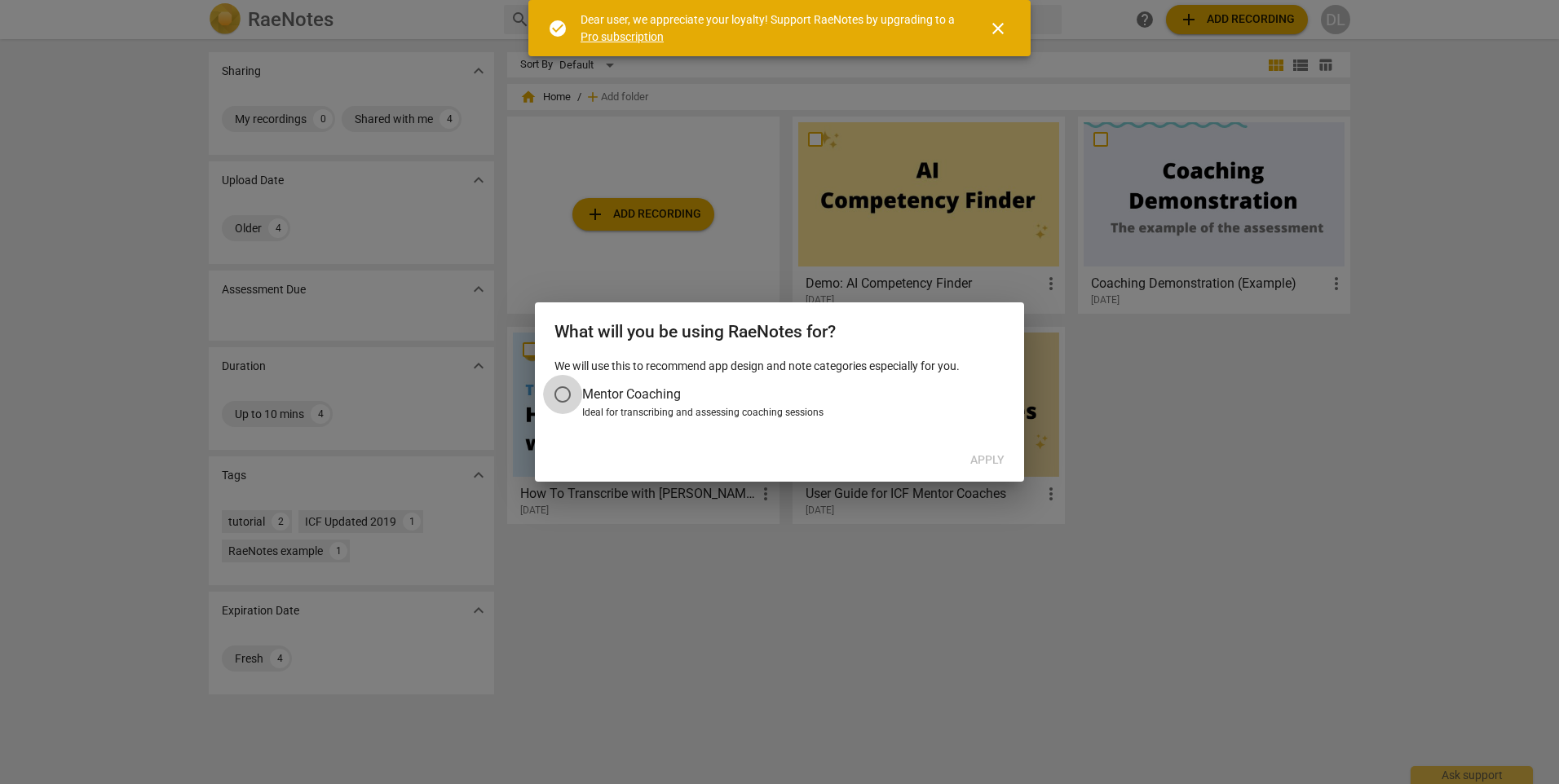
click at [569, 390] on input "Mentor Coaching" at bounding box center [562, 395] width 39 height 39
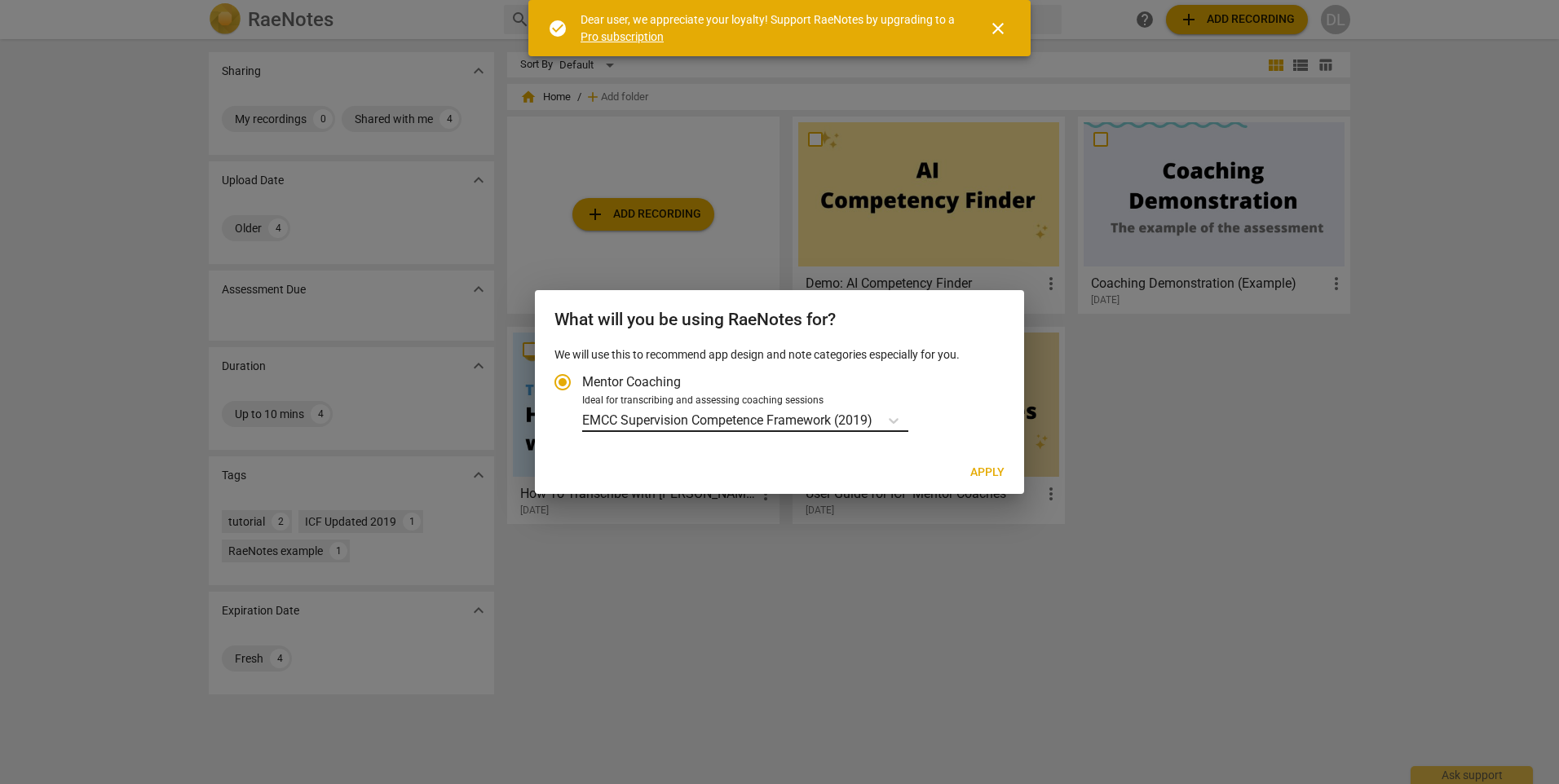
click at [861, 429] on p "EMCC Supervision Competence Framework (2019)" at bounding box center [727, 420] width 290 height 18
click at [0, 0] on input "Ideal for transcribing and assessing coaching sessions EMCC Supervision Compete…" at bounding box center [0, 0] width 0 height 0
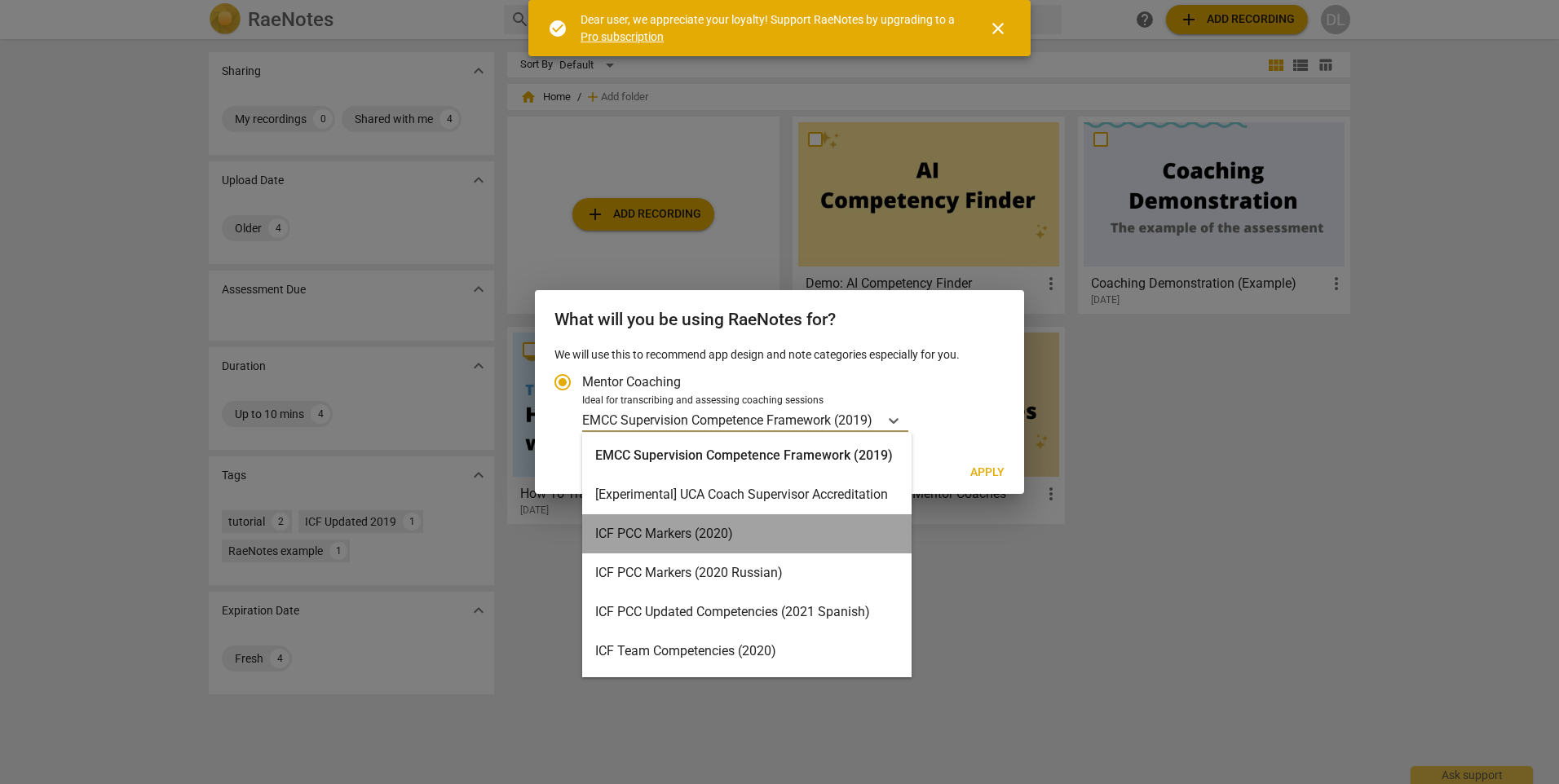
drag, startPoint x: 905, startPoint y: 515, endPoint x: 902, endPoint y: 546, distance: 31.1
click at [902, 546] on div "ICF PCC Markers (2020)" at bounding box center [746, 534] width 329 height 39
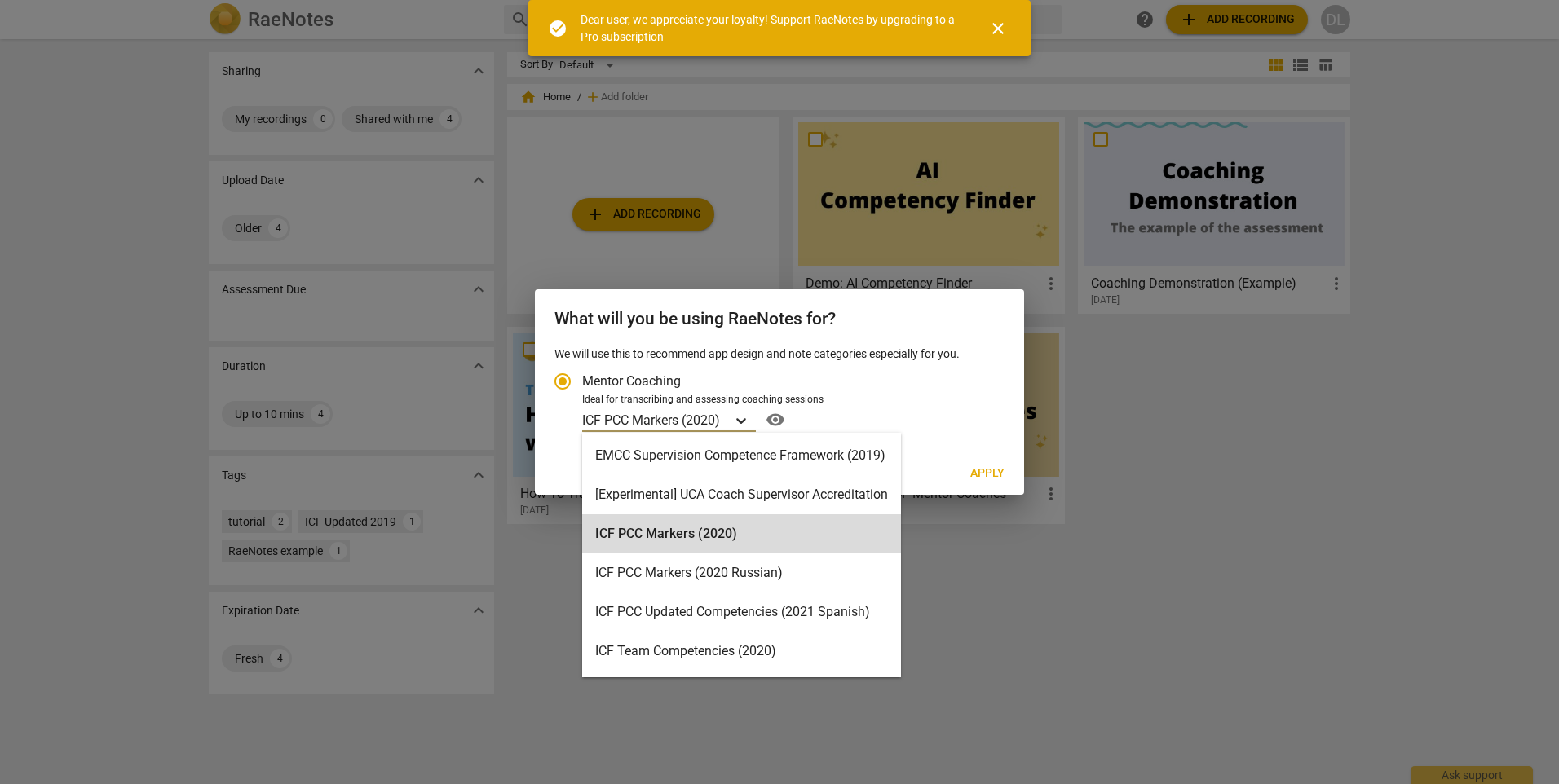
click at [745, 423] on icon "Account type" at bounding box center [740, 420] width 16 height 16
click at [0, 0] on input "Ideal for transcribing and assessing coaching sessions option ICF PCC Markers (…" at bounding box center [0, 0] width 0 height 0
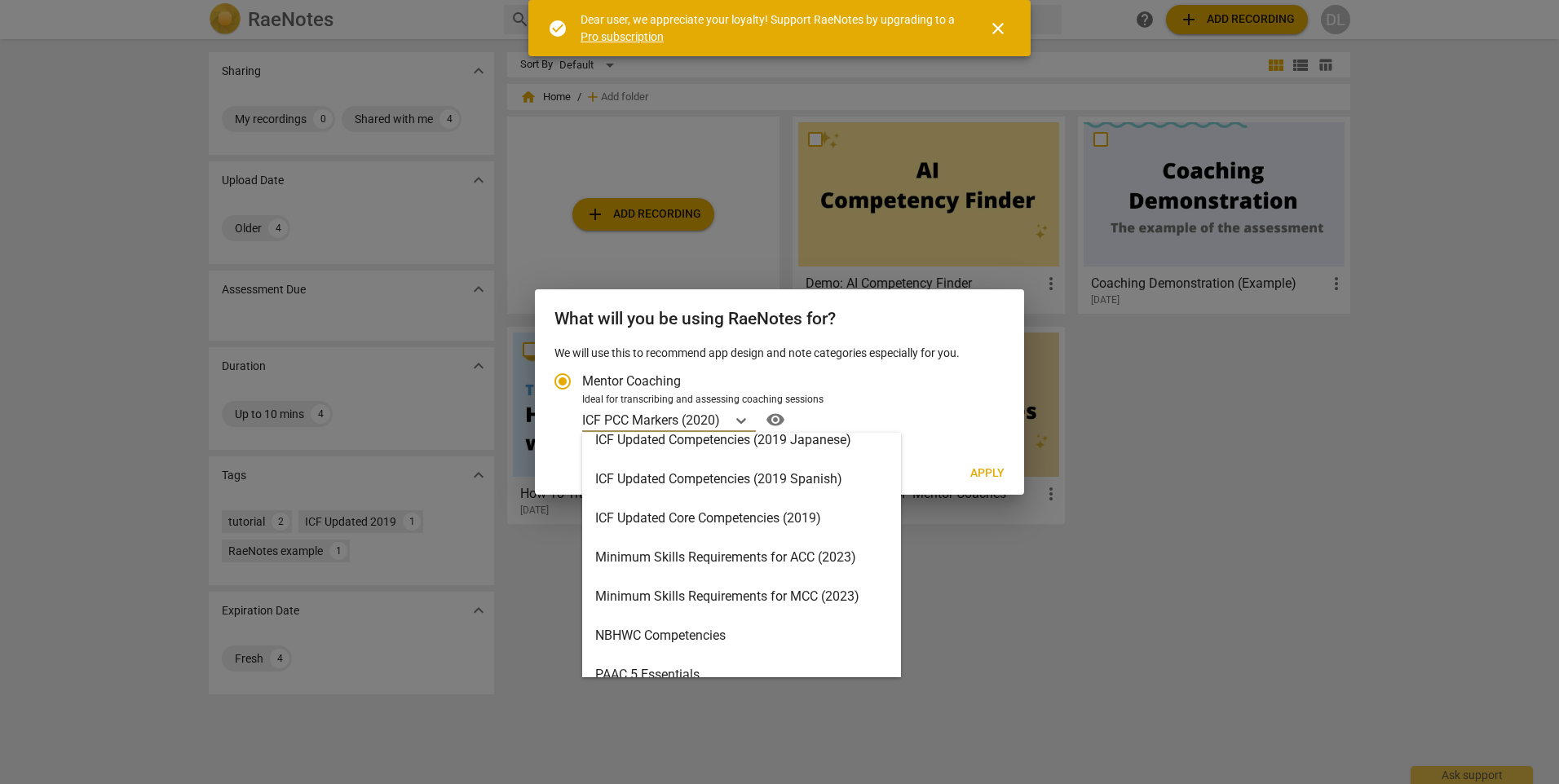
scroll to position [252, 0]
click at [810, 599] on div "Minimum Skills Requirements for MCC (2023)" at bounding box center [741, 595] width 319 height 39
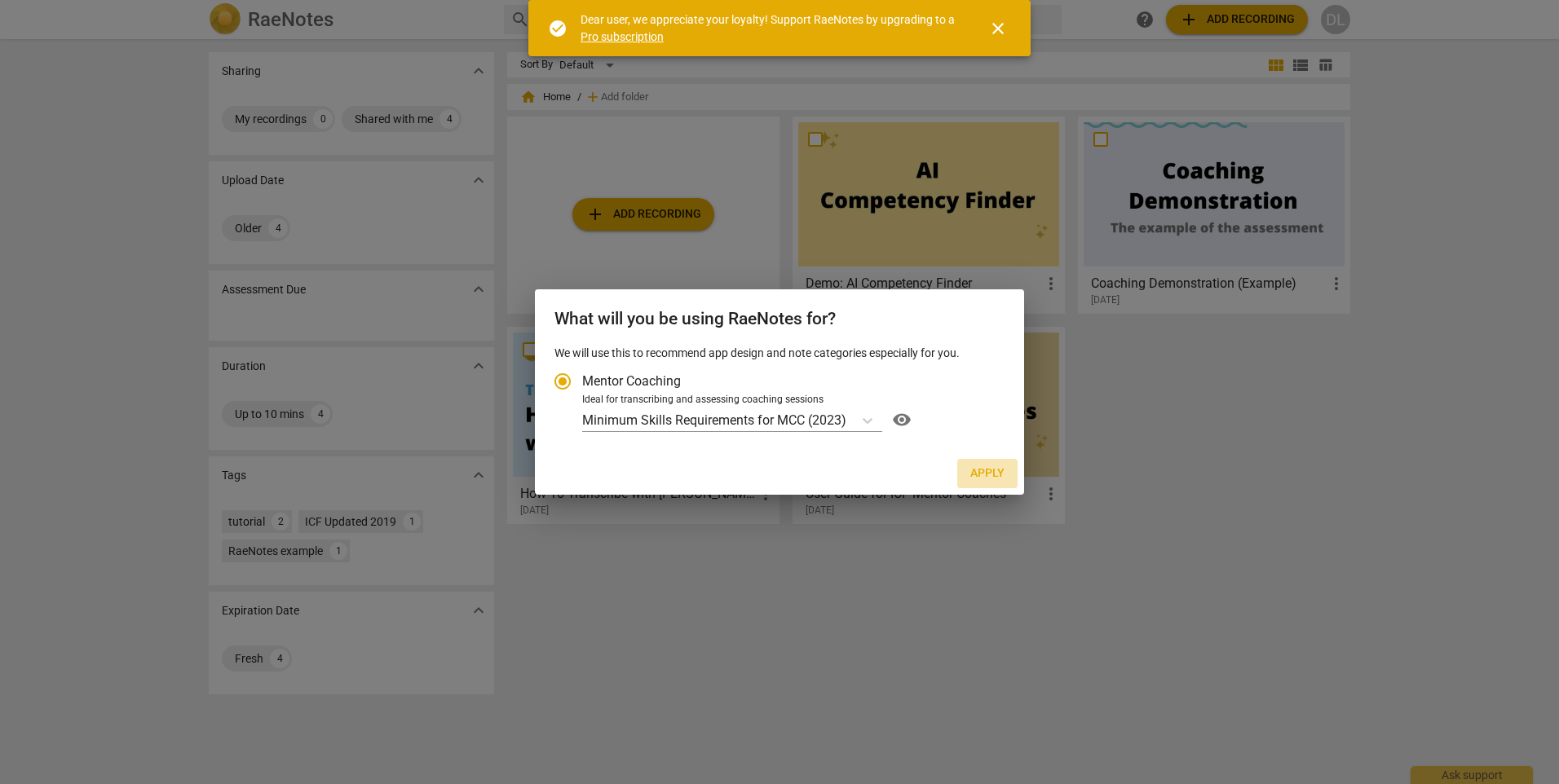
click at [985, 467] on span "Apply" at bounding box center [986, 473] width 34 height 16
radio input "false"
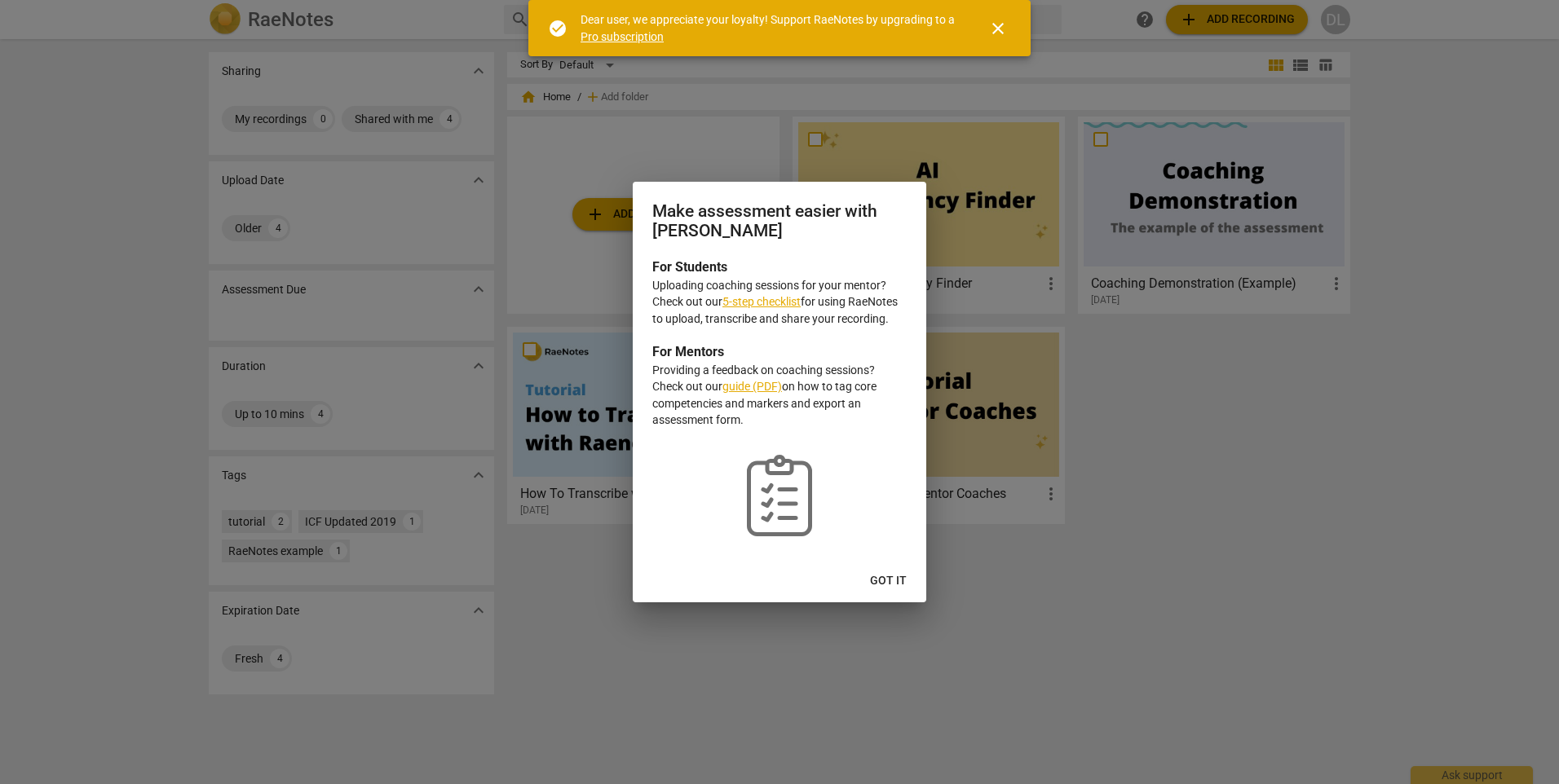
drag, startPoint x: 879, startPoint y: 588, endPoint x: 985, endPoint y: 503, distance: 135.9
click at [880, 588] on span "Got it" at bounding box center [888, 581] width 37 height 16
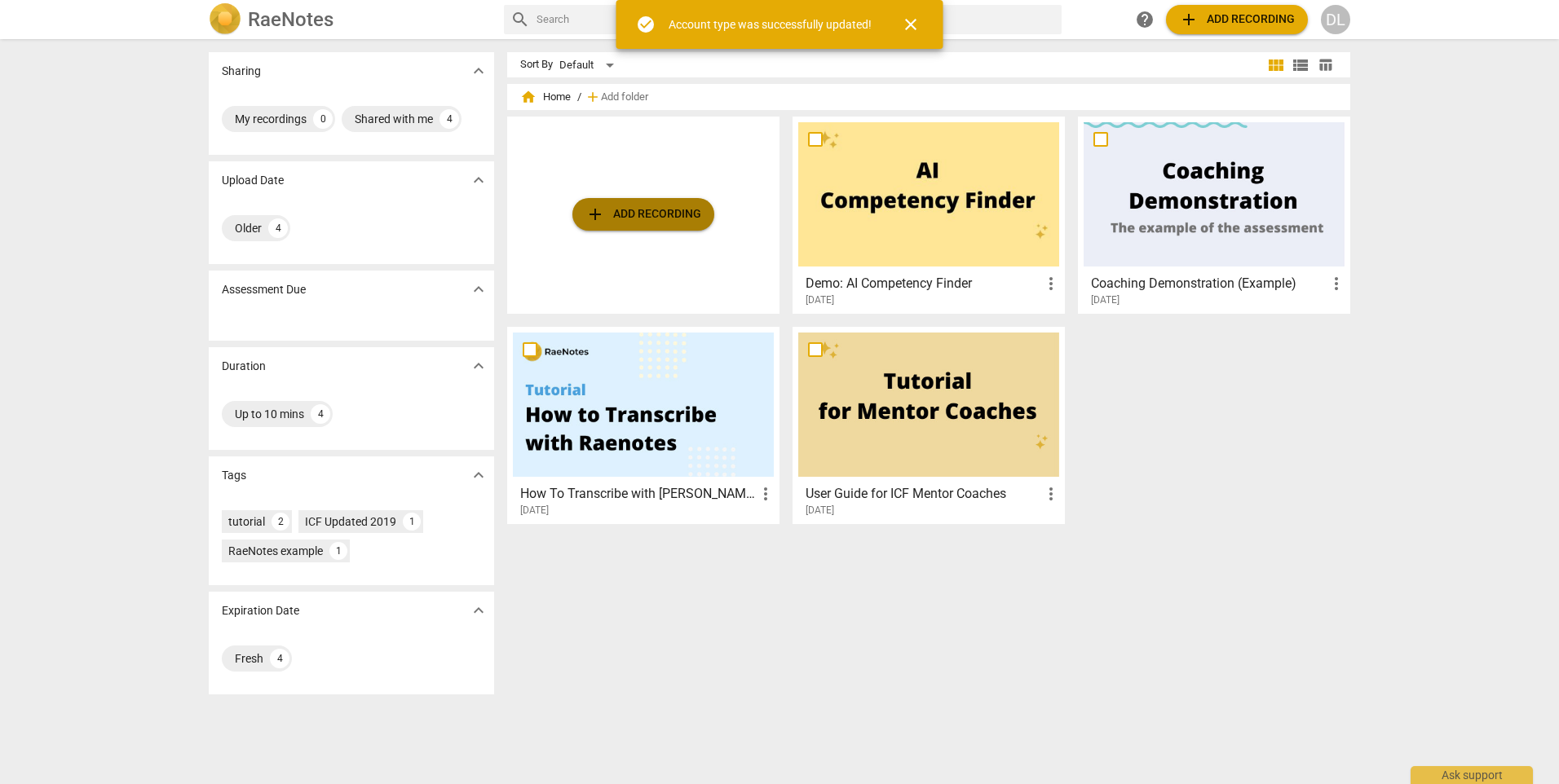
click at [682, 209] on span "add Add recording" at bounding box center [643, 214] width 116 height 19
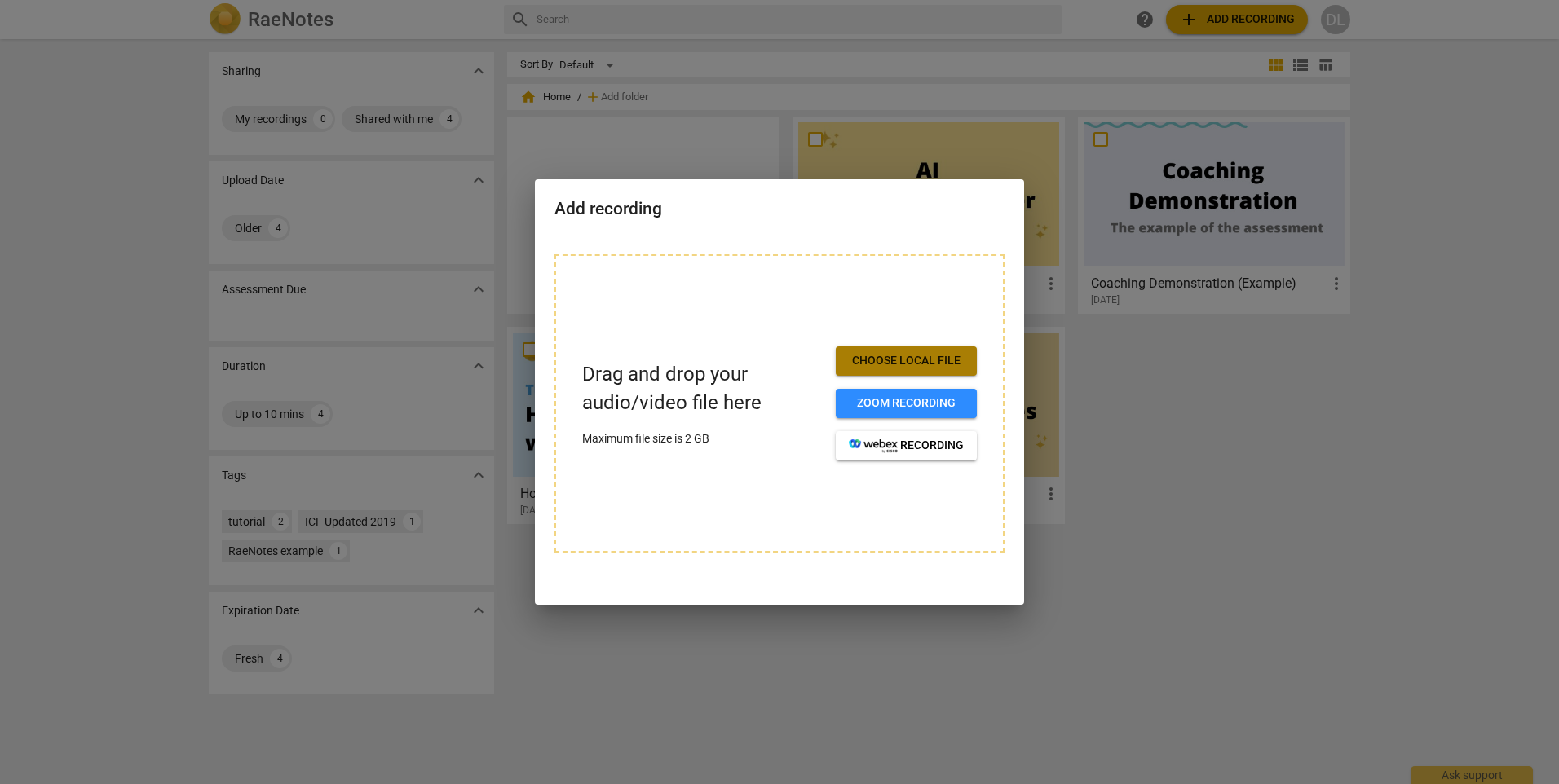
click at [902, 355] on span "Choose local file" at bounding box center [906, 360] width 115 height 16
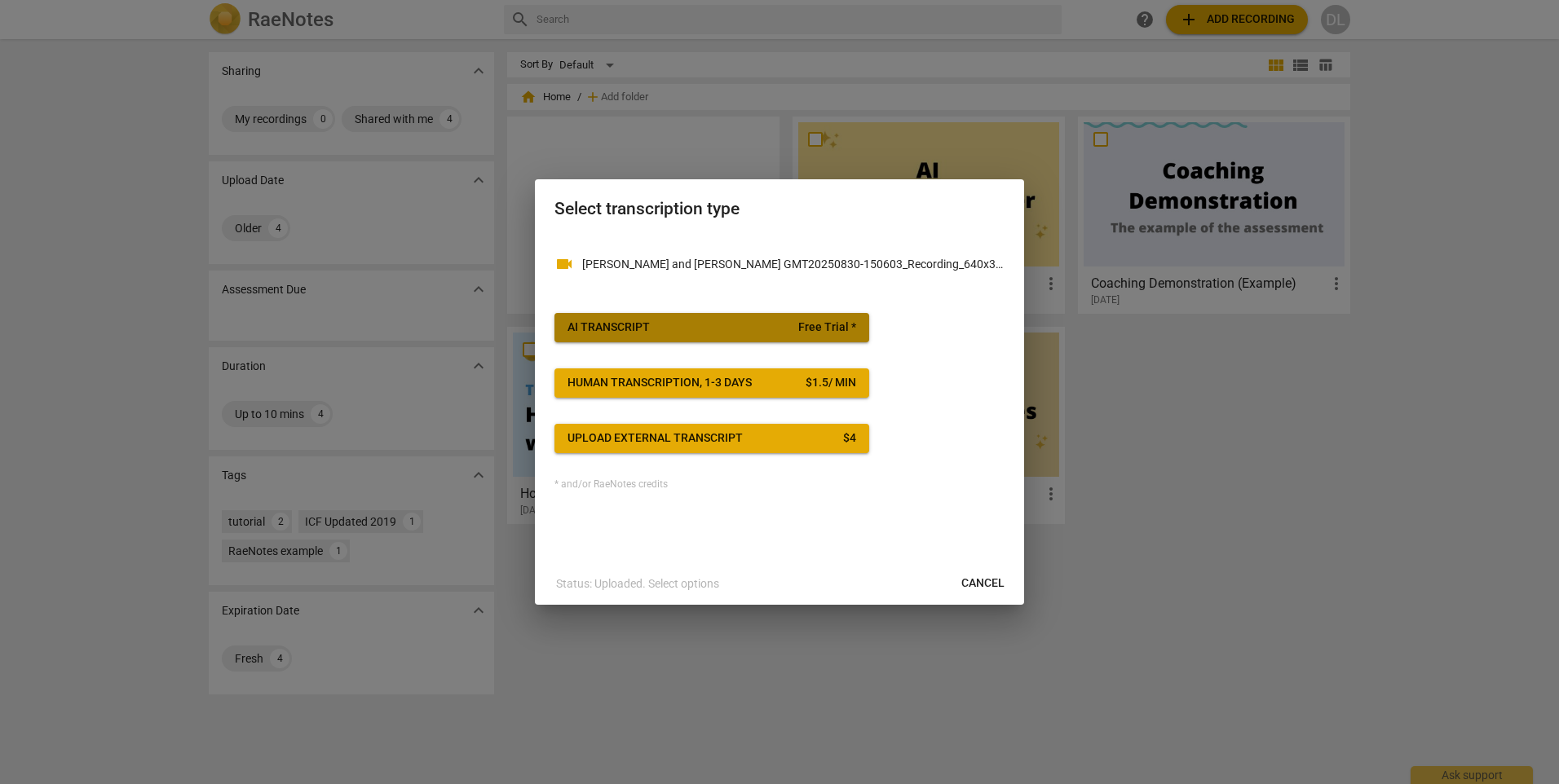
click at [670, 327] on span "AI Transcript Free Trial *" at bounding box center [712, 327] width 289 height 16
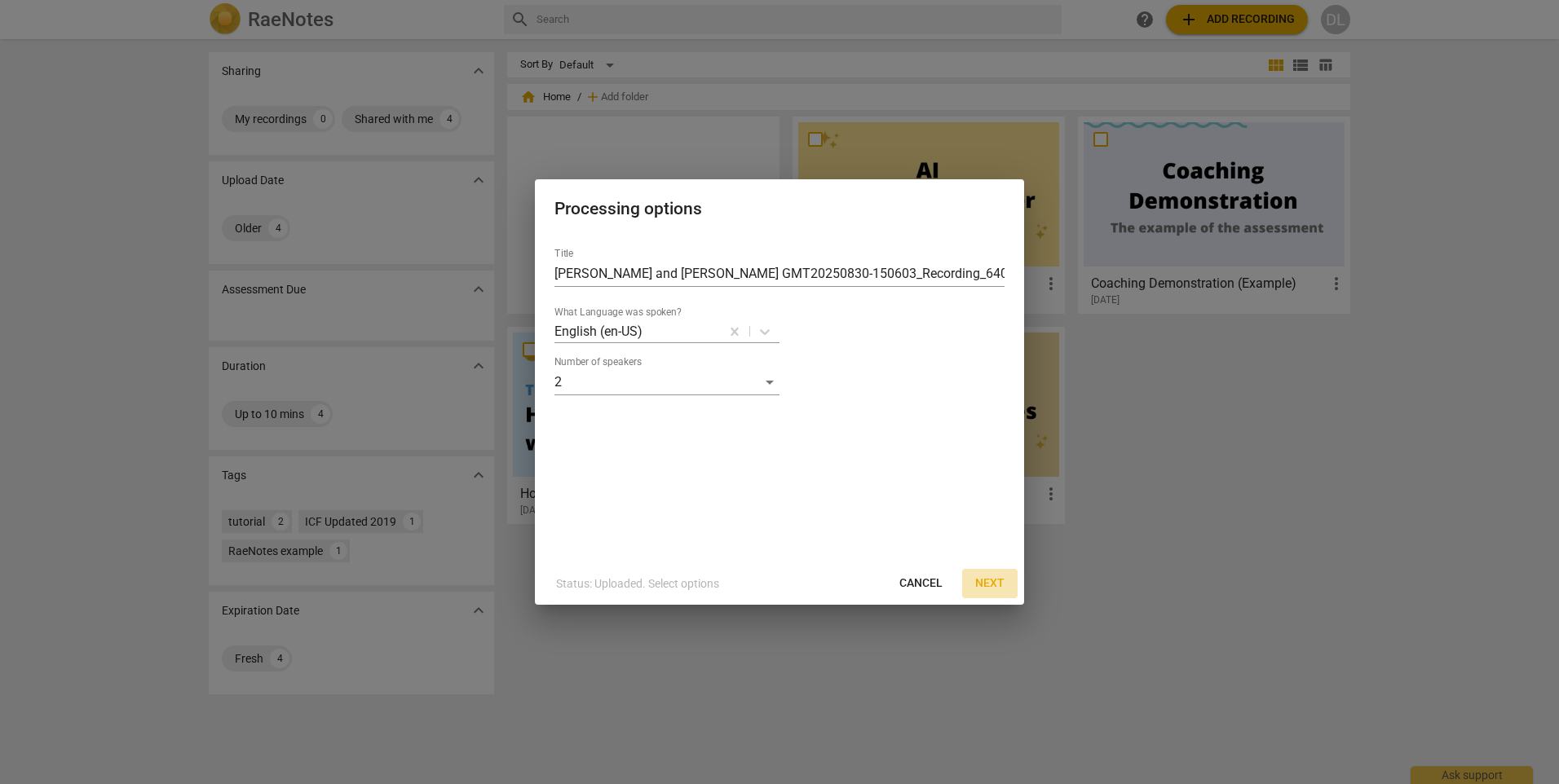
click at [997, 582] on span "Next" at bounding box center [989, 583] width 29 height 16
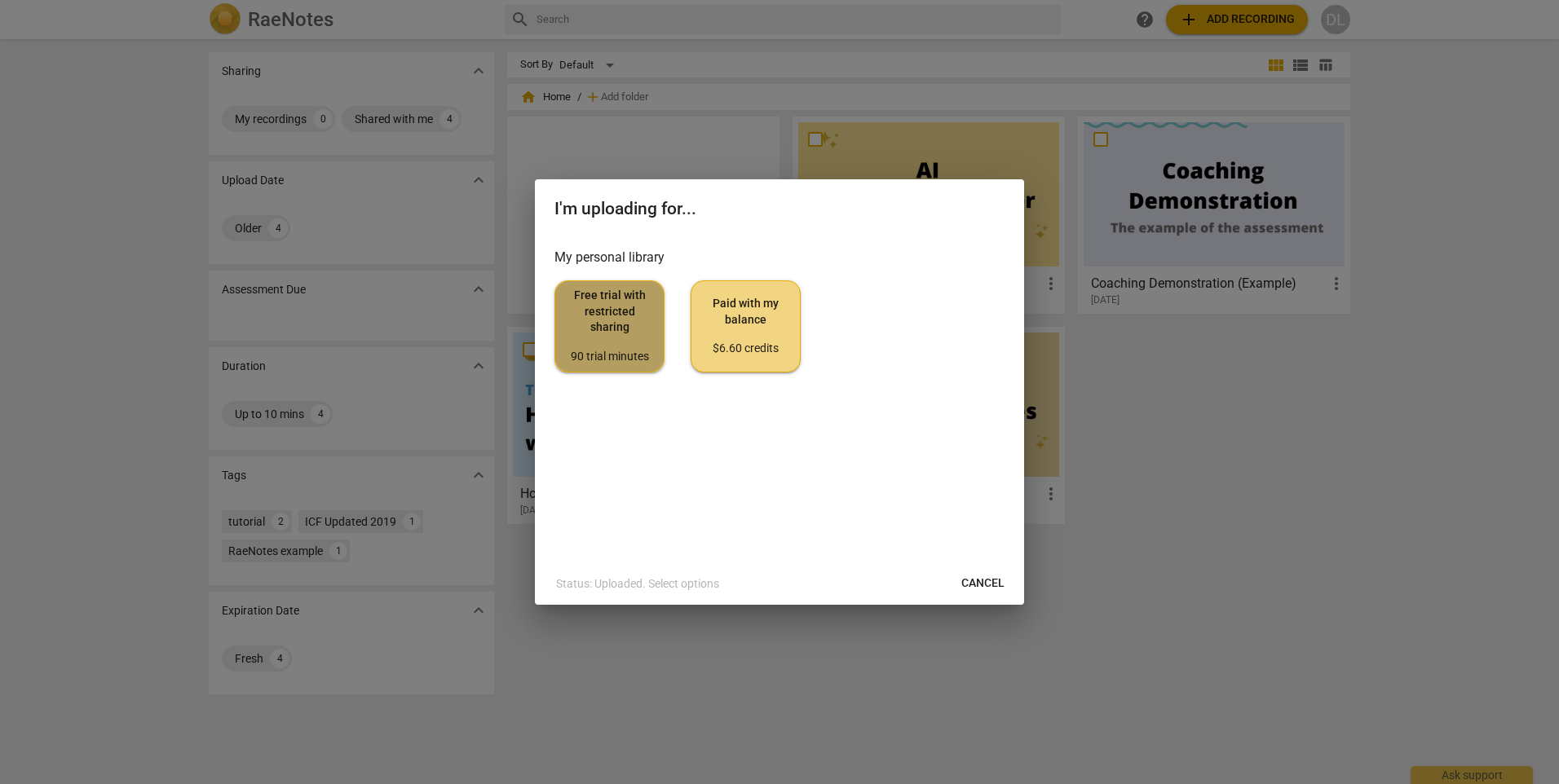
click at [582, 313] on span "Free trial with restricted sharing 90 trial minutes" at bounding box center [609, 326] width 82 height 76
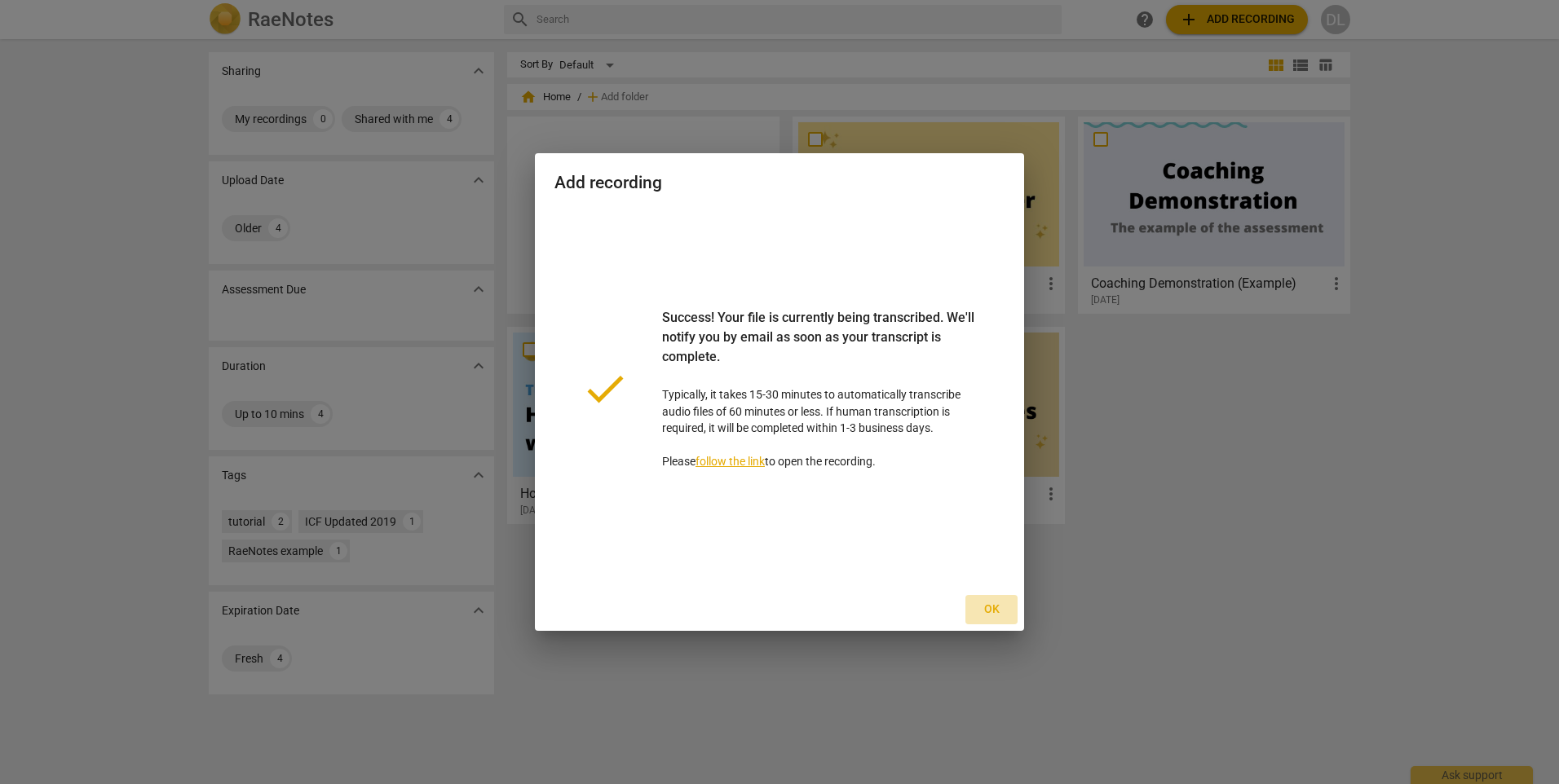
click at [982, 604] on span "Ok" at bounding box center [991, 609] width 26 height 16
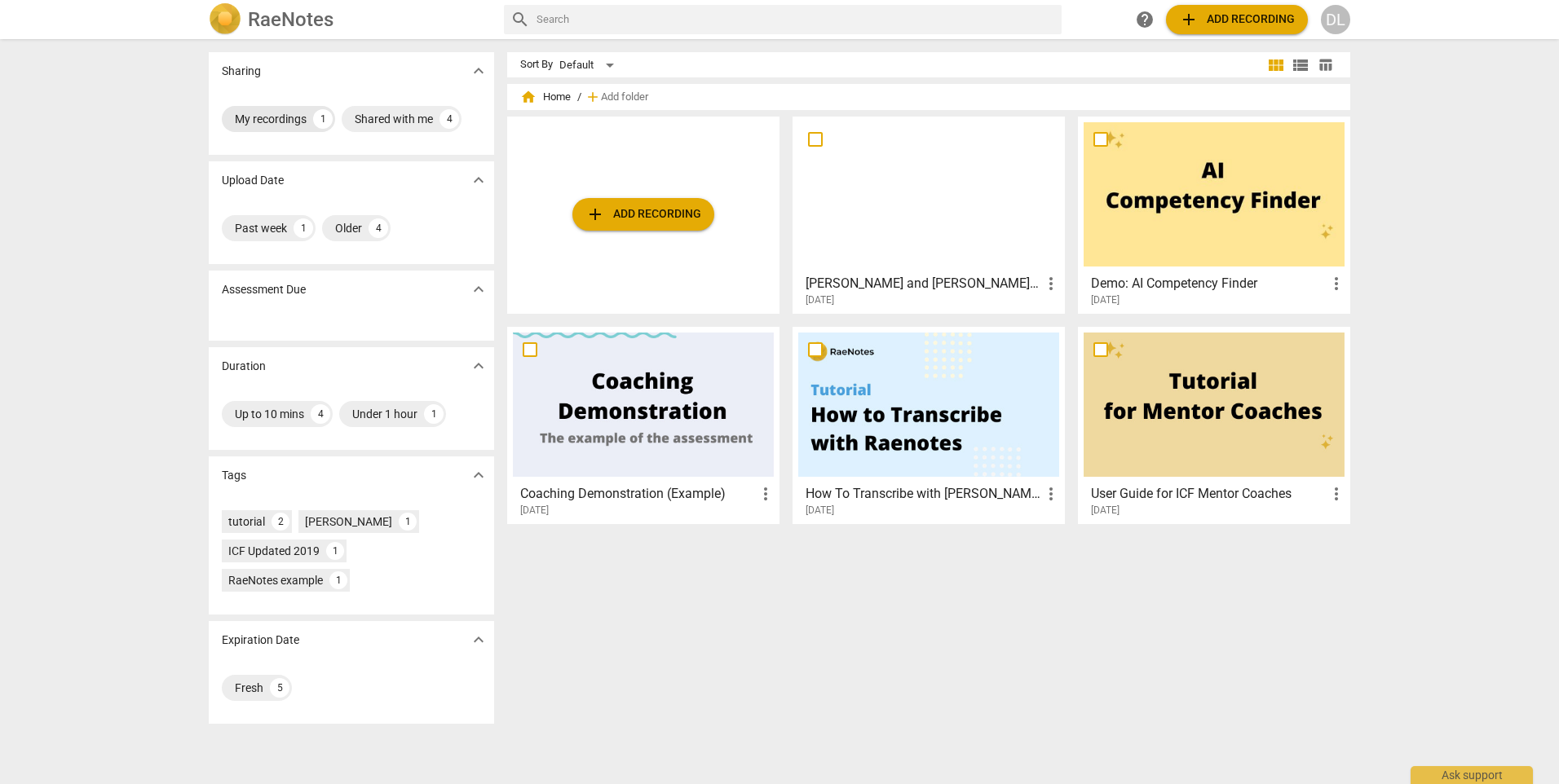
click at [288, 122] on div "My recordings" at bounding box center [270, 118] width 71 height 16
